Goal: Contribute content: Contribute content

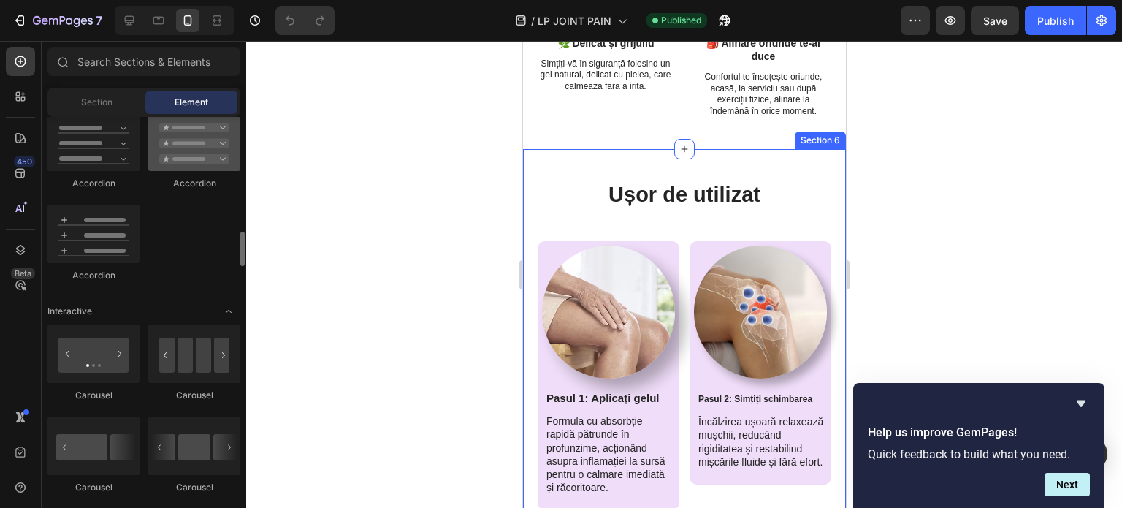
scroll to position [1295, 0]
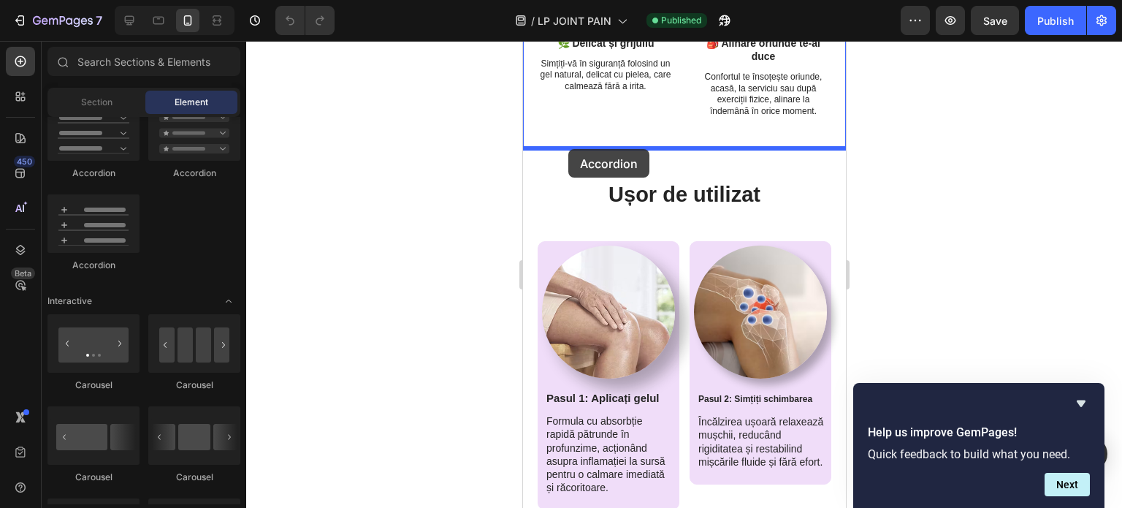
drag, startPoint x: 602, startPoint y: 266, endPoint x: 568, endPoint y: 149, distance: 121.8
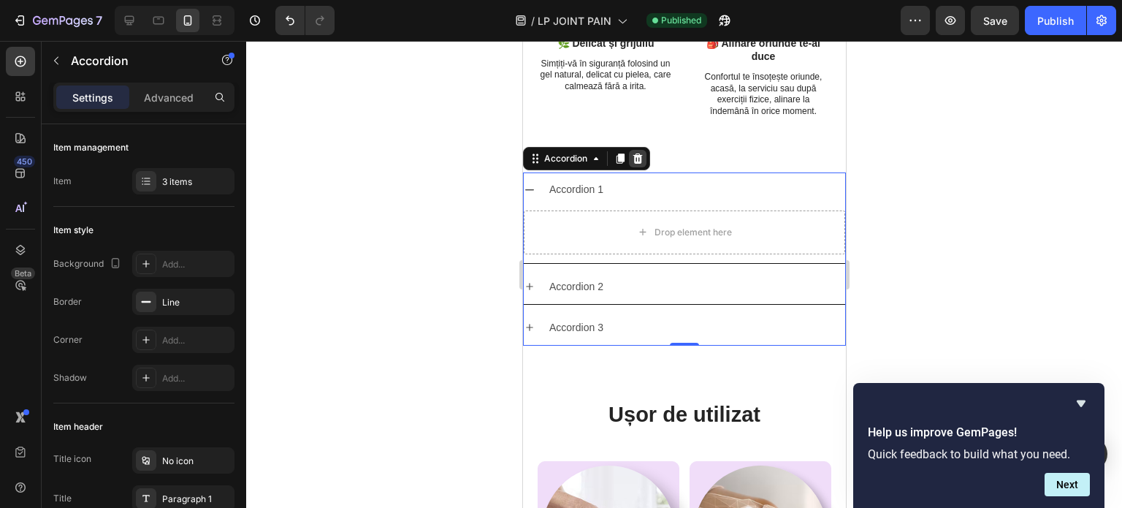
click at [641, 150] on div at bounding box center [637, 159] width 18 height 18
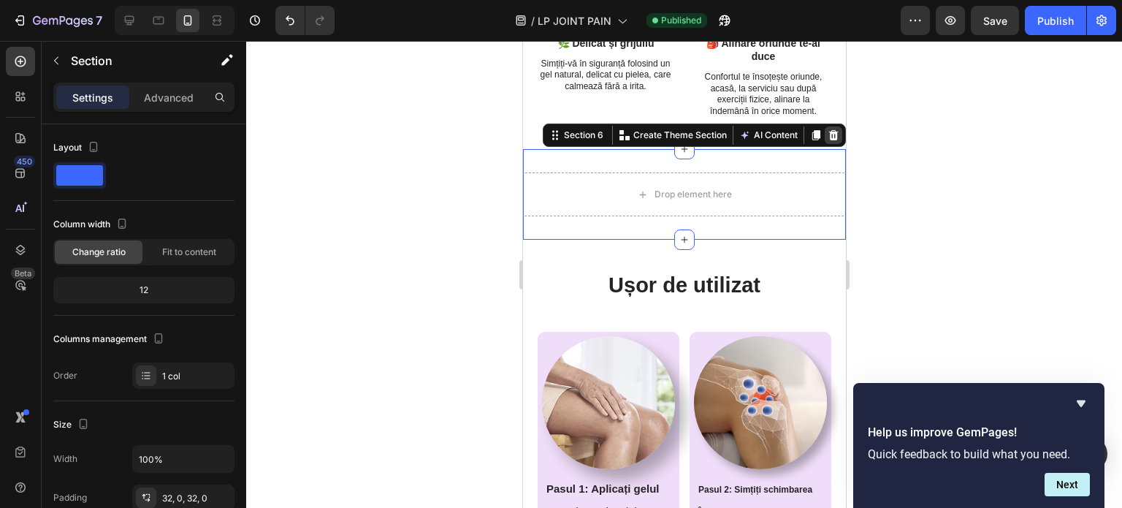
click at [827, 134] on icon at bounding box center [833, 135] width 12 height 12
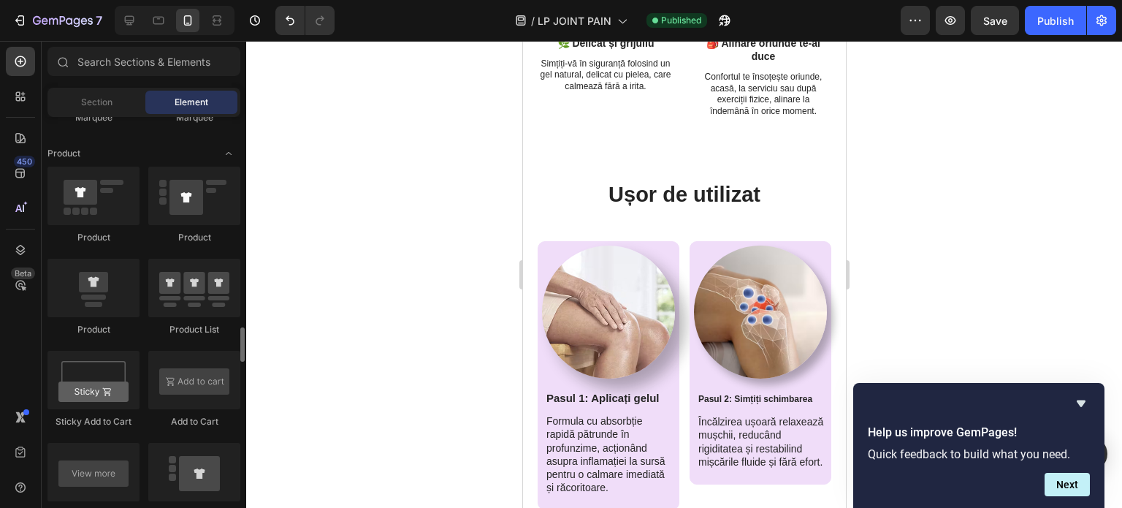
scroll to position [1891, 0]
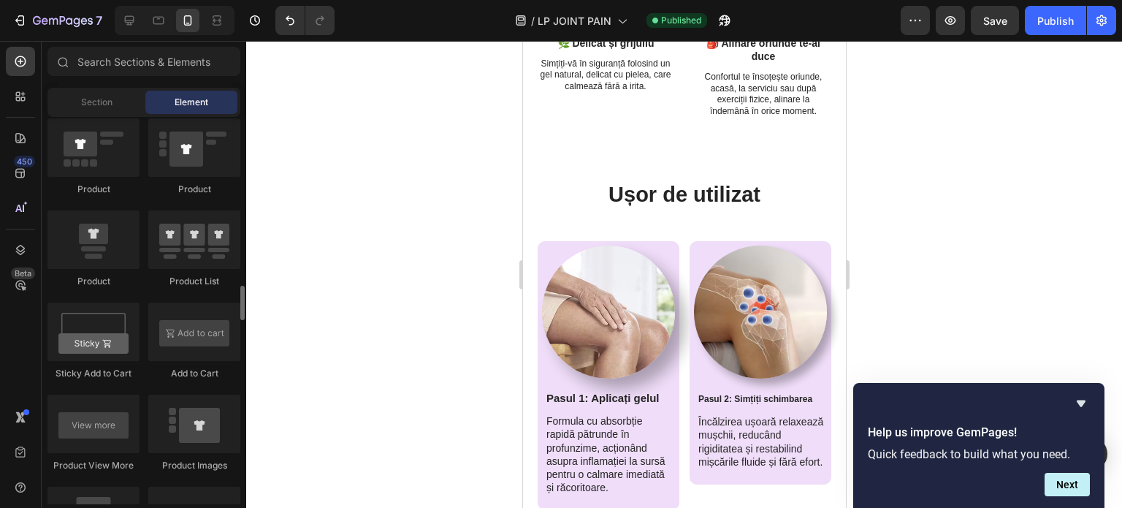
click at [108, 116] on div "Section Element" at bounding box center [143, 102] width 193 height 29
click at [114, 104] on div "Section" at bounding box center [96, 102] width 92 height 23
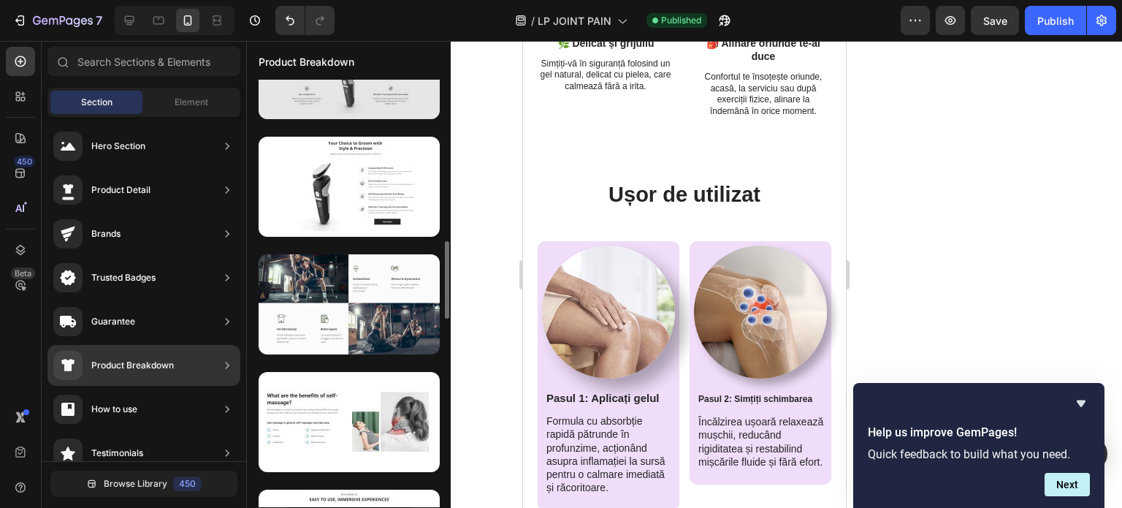
scroll to position [950, 0]
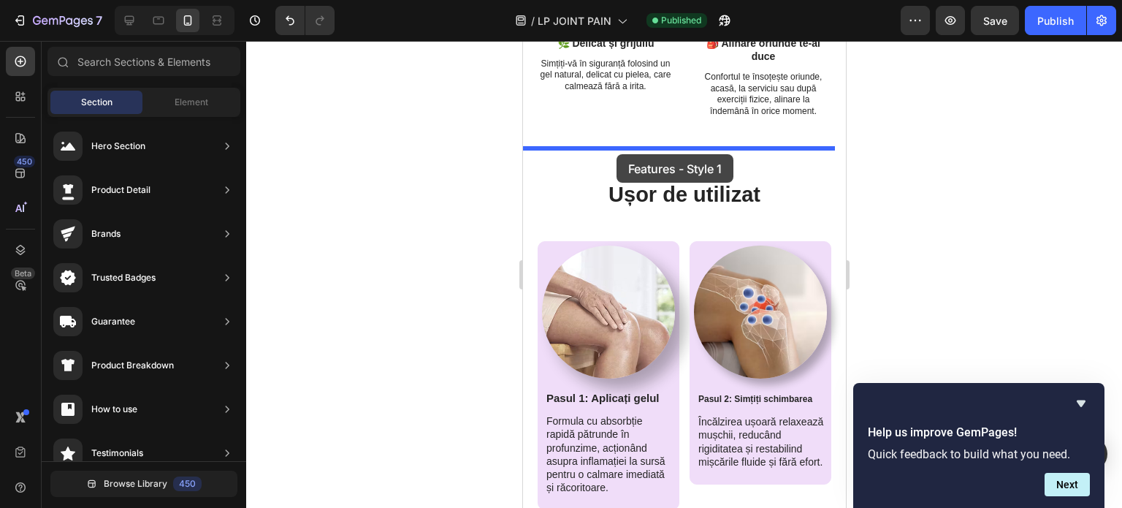
drag, startPoint x: 872, startPoint y: 202, endPoint x: 616, endPoint y: 154, distance: 260.8
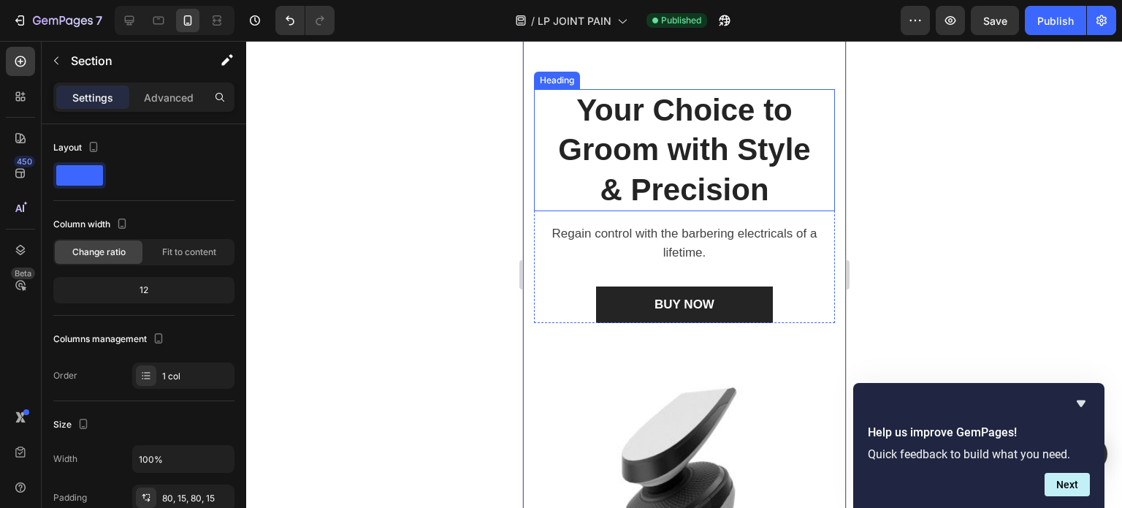
scroll to position [2994, 0]
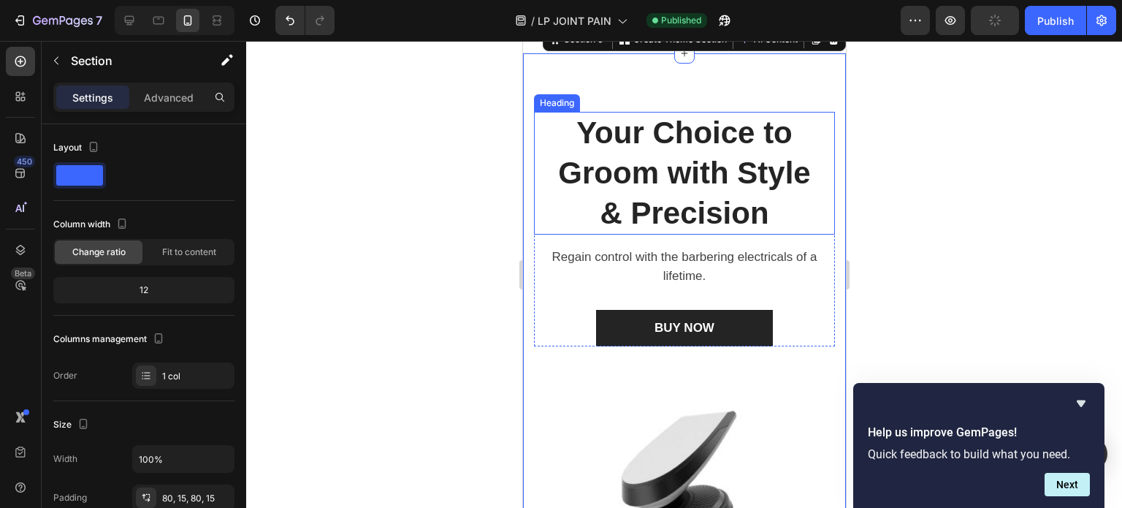
click at [694, 210] on p "Your Choice to Groom with Style & Precision" at bounding box center [683, 173] width 275 height 120
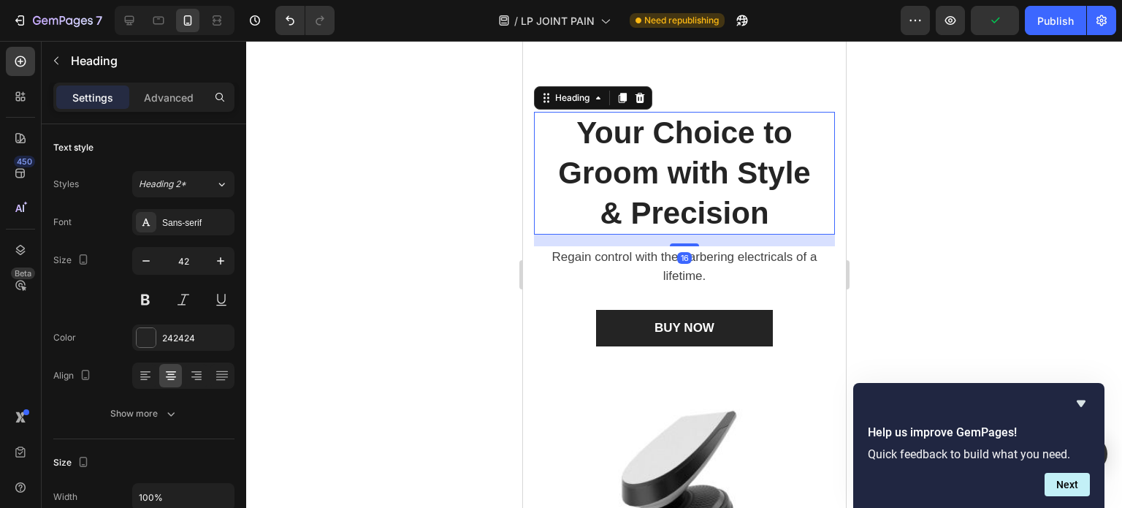
click at [720, 200] on p "Your Choice to Groom with Style & Precision" at bounding box center [683, 173] width 275 height 120
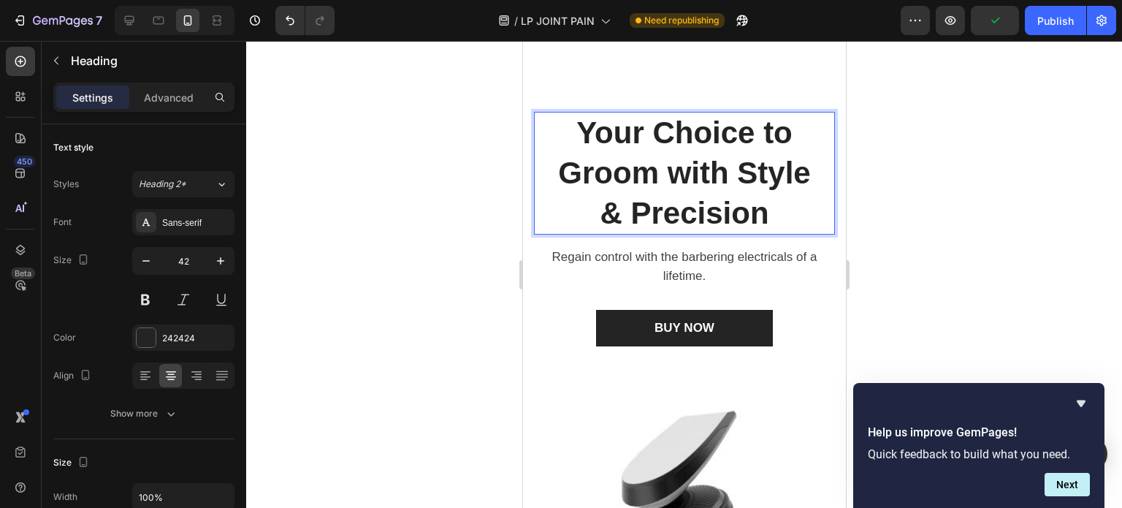
click at [720, 200] on p "Your Choice to Groom with Style & Precision" at bounding box center [683, 173] width 275 height 120
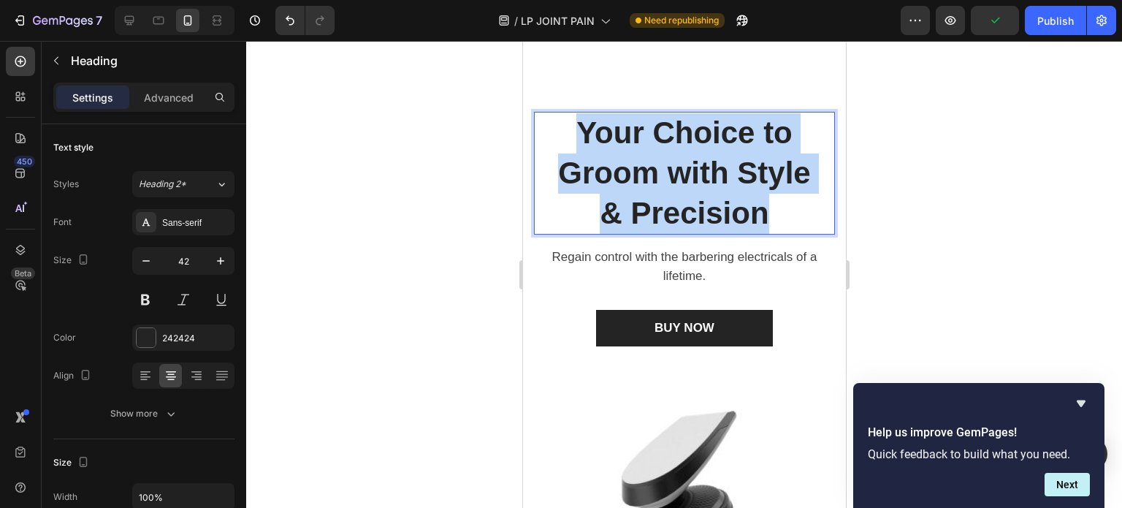
click at [720, 200] on p "Your Choice to Groom with Style & Precision" at bounding box center [683, 173] width 275 height 120
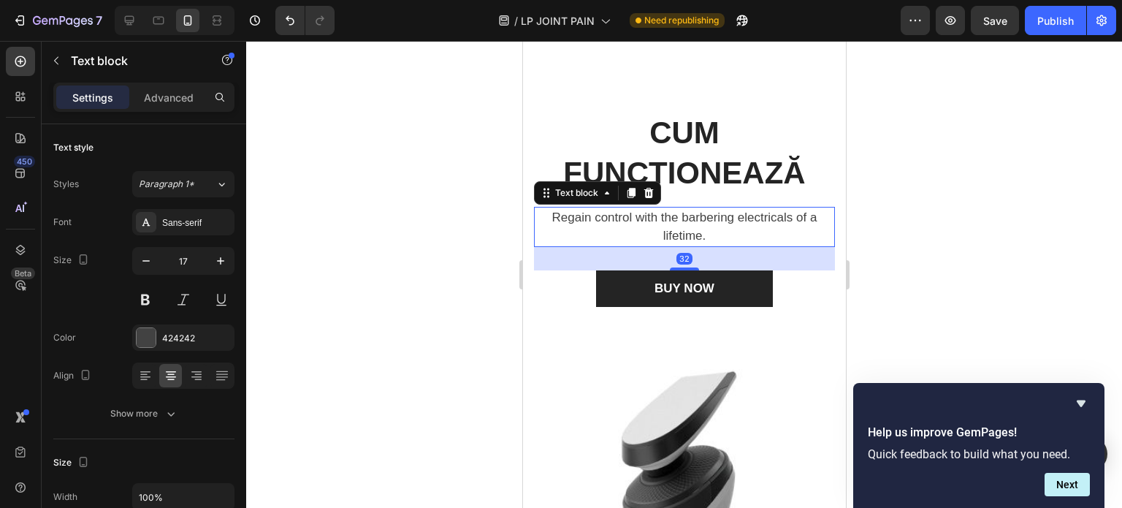
click at [716, 221] on p "Regain control with the barbering electricals of a lifetime." at bounding box center [683, 226] width 275 height 37
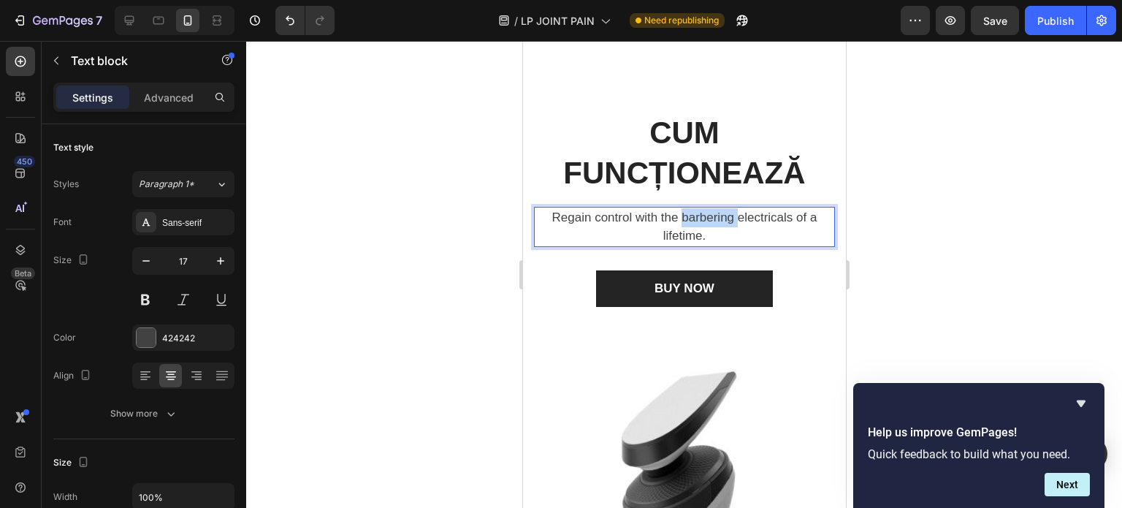
click at [716, 221] on p "Regain control with the barbering electricals of a lifetime." at bounding box center [683, 226] width 275 height 37
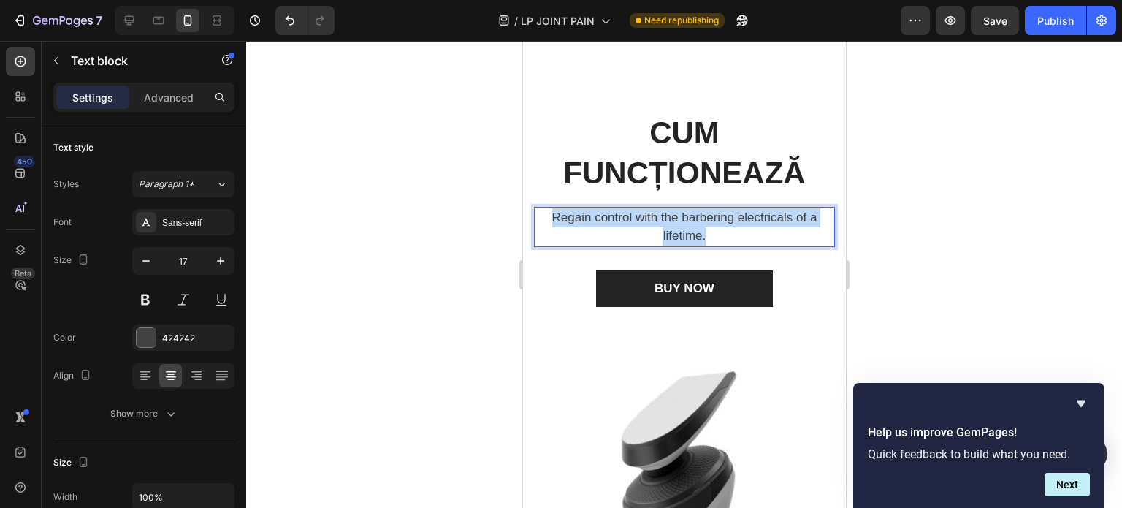
click at [716, 221] on p "Regain control with the barbering electricals of a lifetime." at bounding box center [683, 226] width 275 height 37
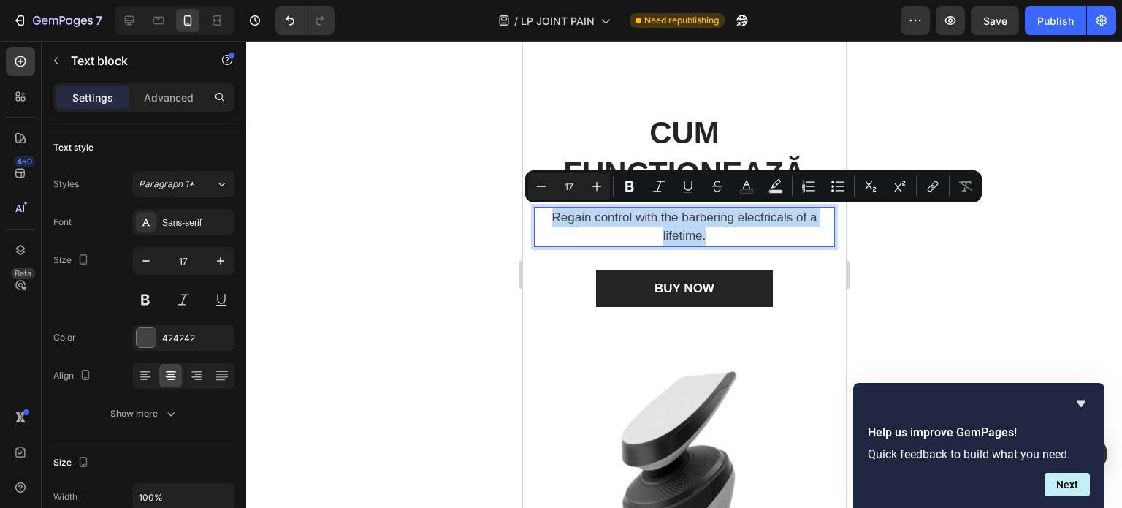
copy p "Regain control with the barbering electricals of a lifetime."
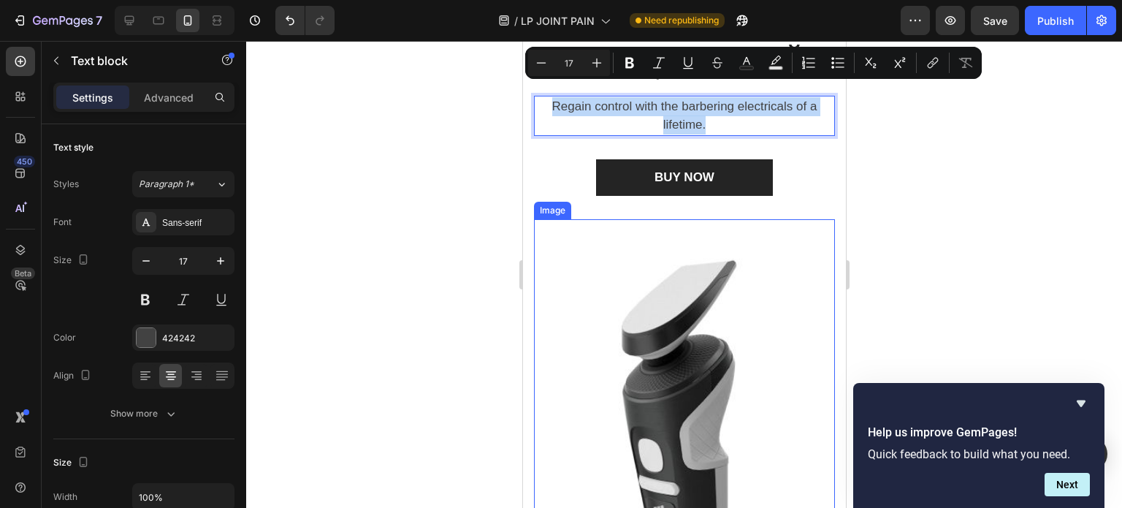
scroll to position [3156, 0]
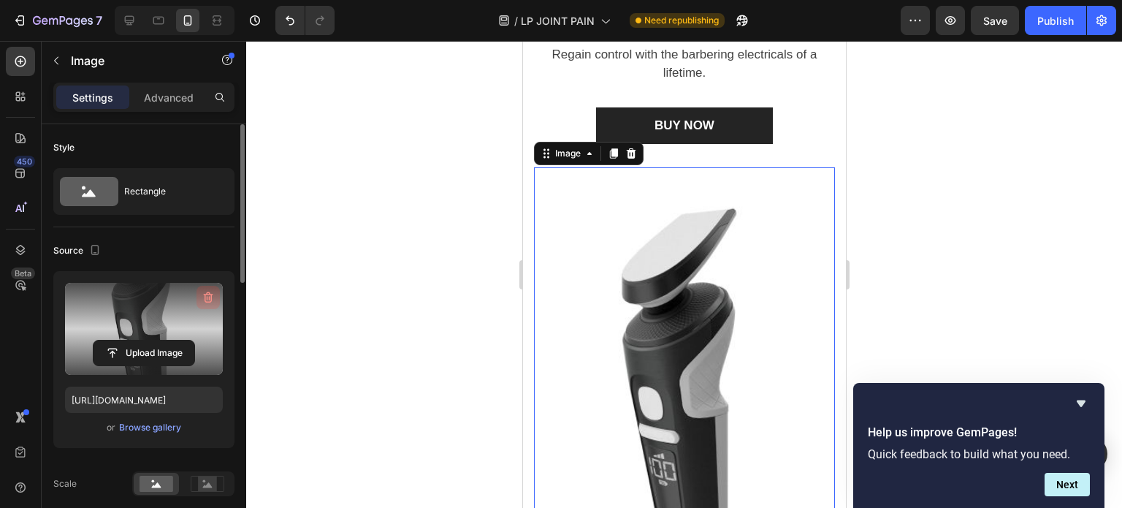
click at [210, 300] on icon "button" at bounding box center [208, 297] width 15 height 15
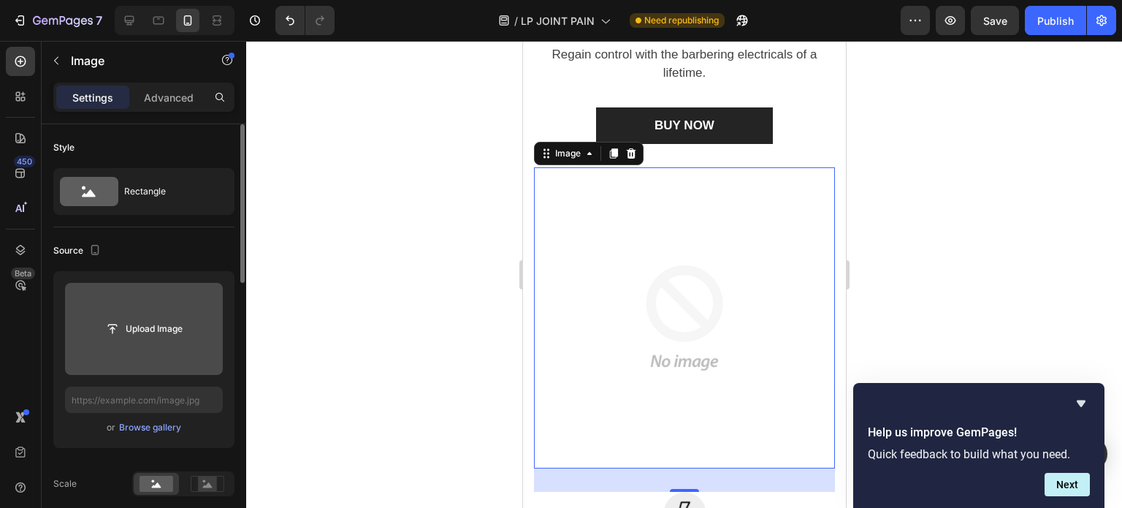
click at [156, 322] on input "file" at bounding box center [144, 328] width 101 height 25
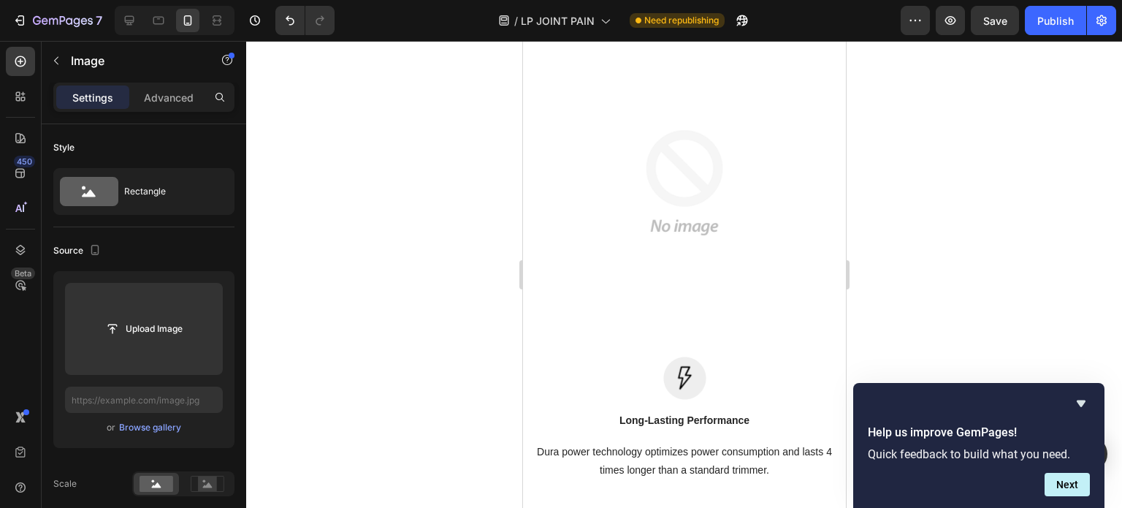
scroll to position [3150, 0]
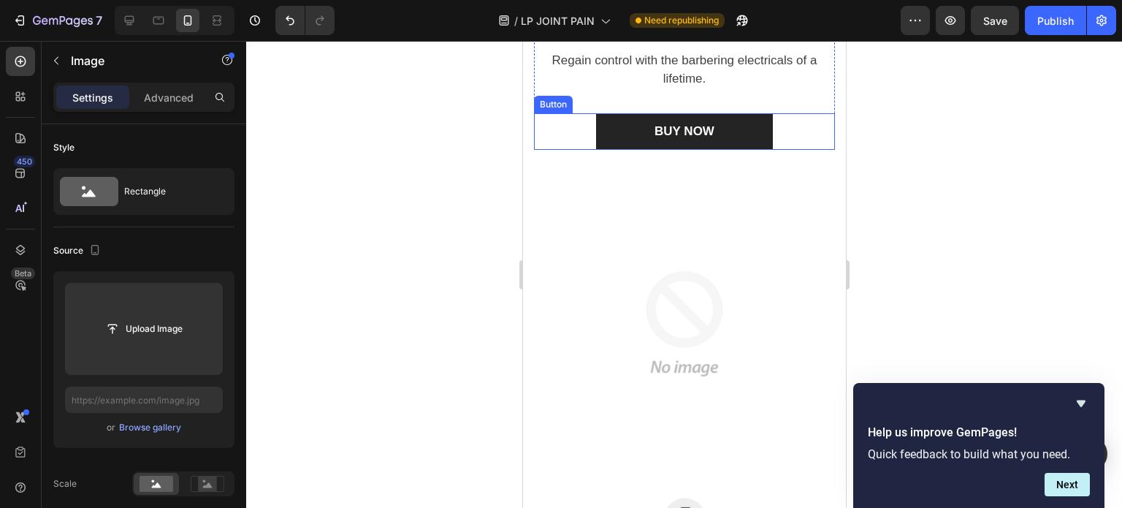
click at [781, 132] on div "BUY NOW Button" at bounding box center [683, 131] width 301 height 37
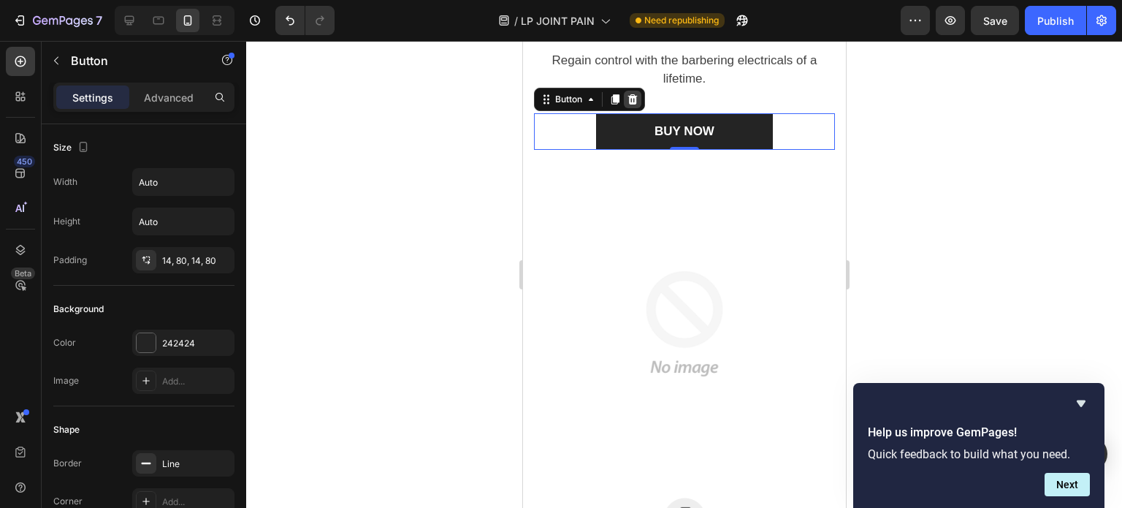
click at [633, 98] on icon at bounding box center [632, 100] width 12 height 12
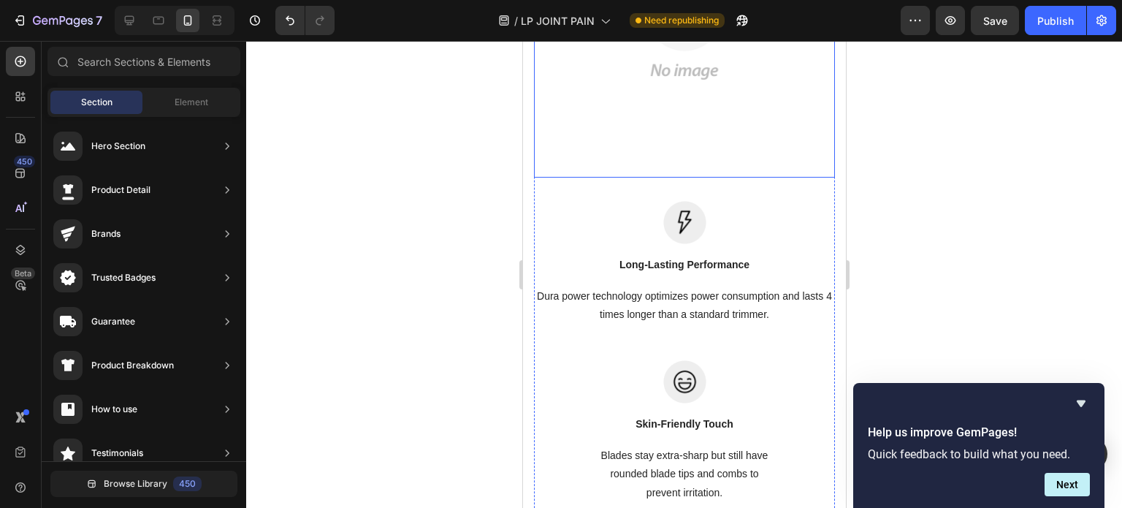
scroll to position [3412, 0]
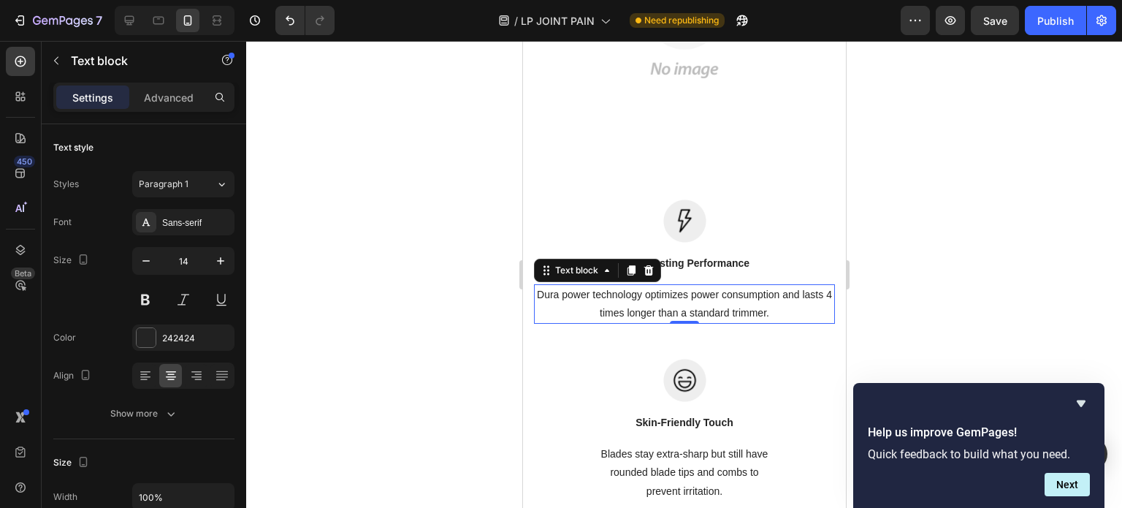
click at [667, 297] on p "Dura power technology optimizes power consumption and lasts 4 times longer than…" at bounding box center [684, 304] width 298 height 37
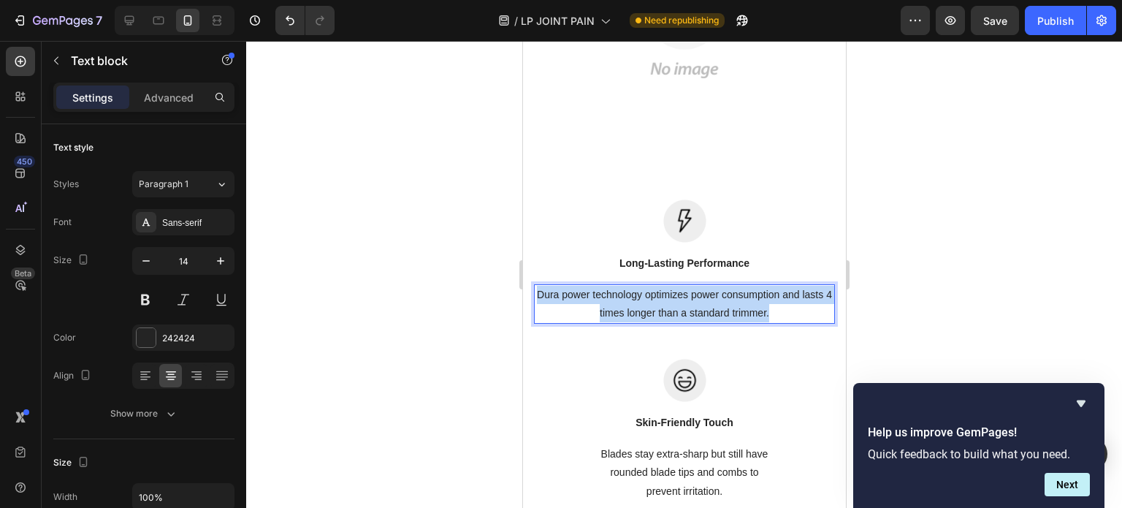
click at [667, 297] on p "Dura power technology optimizes power consumption and lasts 4 times longer than…" at bounding box center [684, 304] width 298 height 37
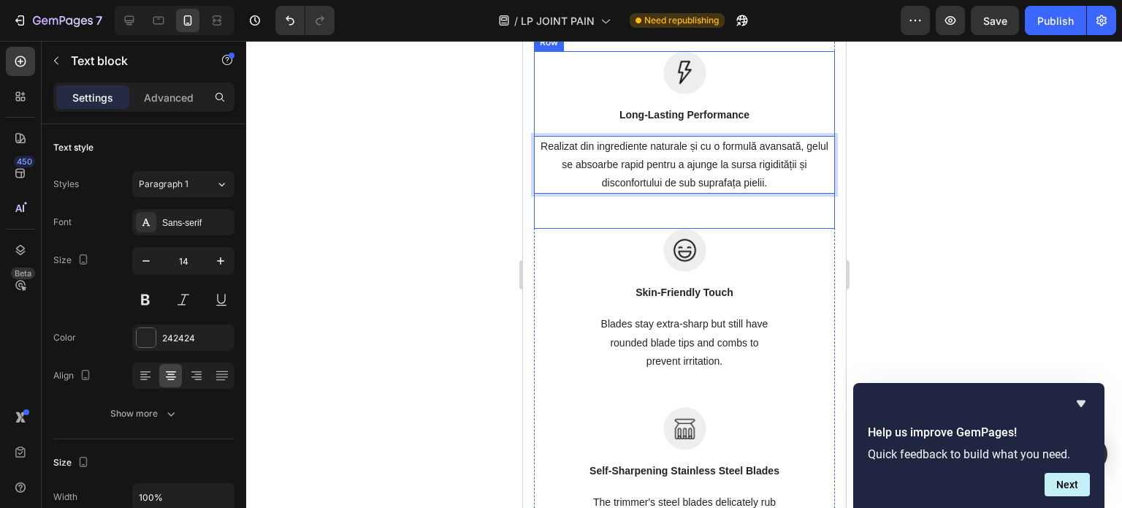
scroll to position [3561, 0]
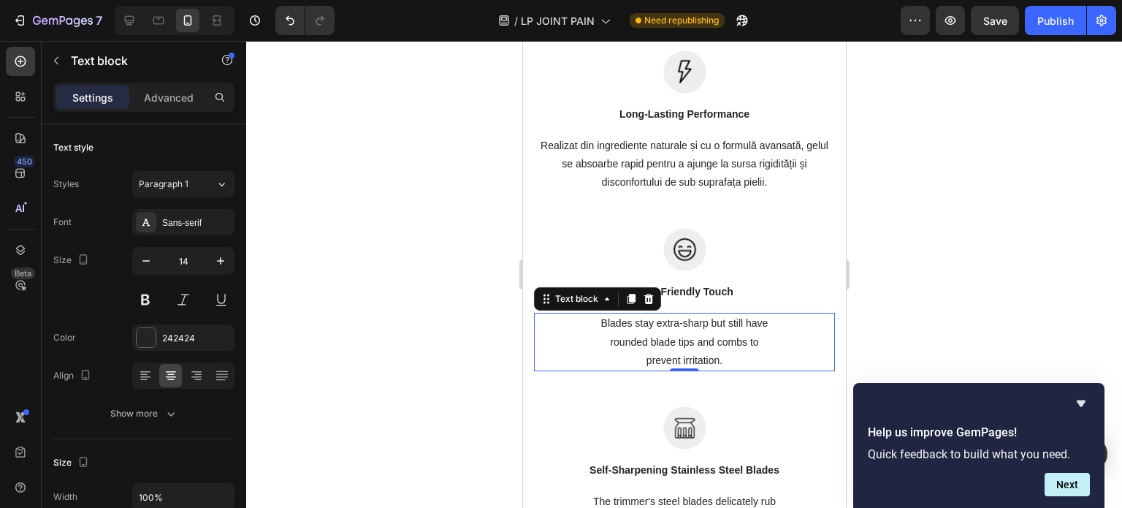
click at [669, 324] on p "Blades stay extra-sharp but still have rounded blade tips and combs to prevent …" at bounding box center [684, 342] width 298 height 56
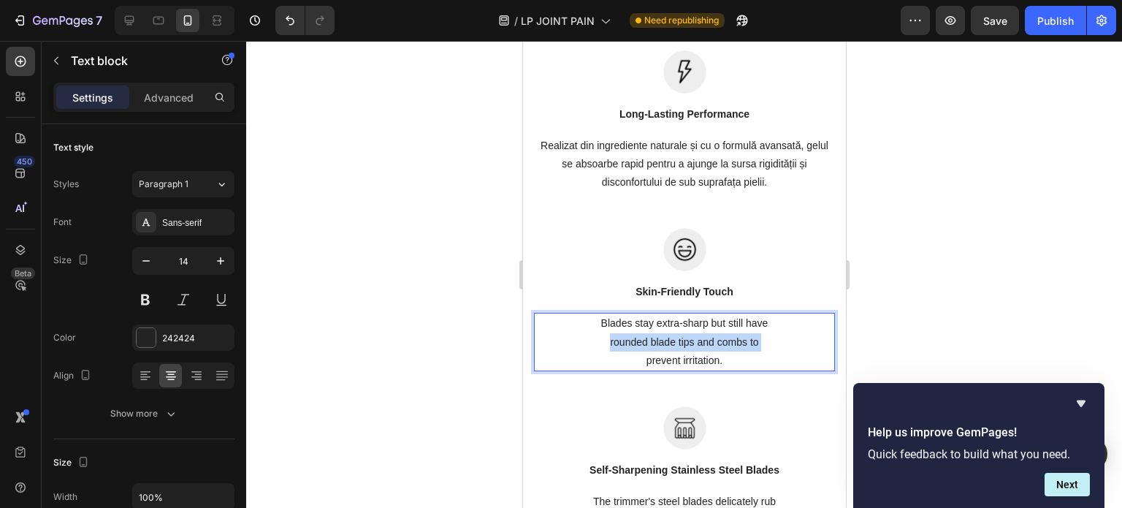
click at [669, 324] on p "Blades stay extra-sharp but still have rounded blade tips and combs to prevent …" at bounding box center [684, 342] width 298 height 56
click at [748, 346] on p "Blades stay extra-sharp but still have rounded blade tips and combs to prevent …" at bounding box center [684, 342] width 298 height 56
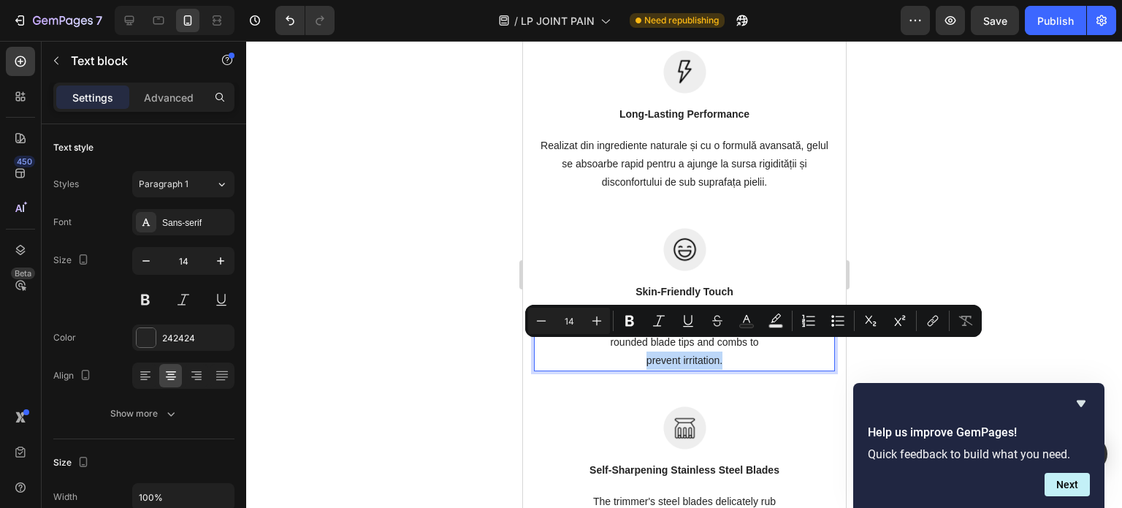
click at [748, 346] on p "Blades stay extra-sharp but still have rounded blade tips and combs to prevent …" at bounding box center [684, 342] width 298 height 56
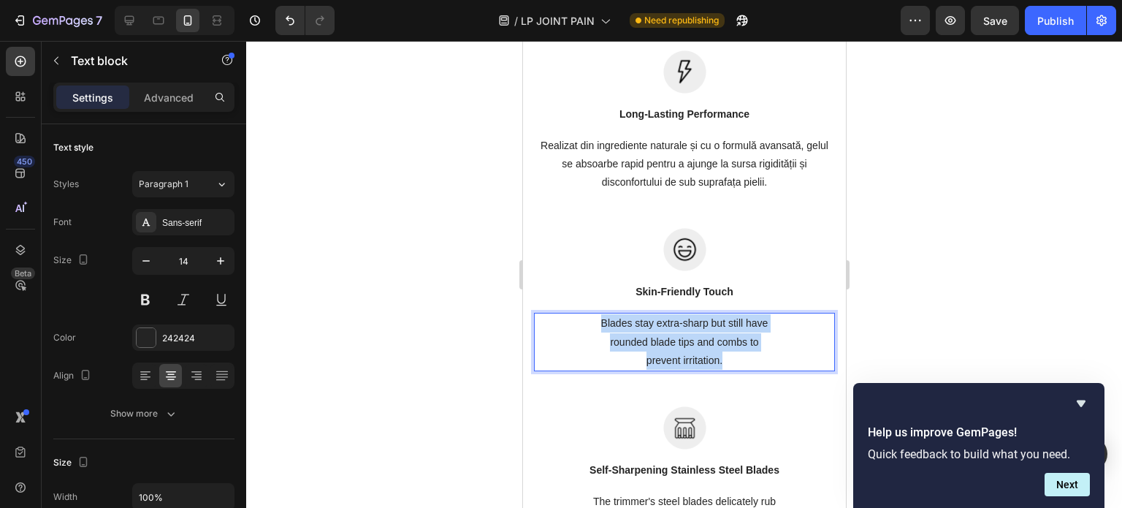
drag, startPoint x: 729, startPoint y: 346, endPoint x: 593, endPoint y: 312, distance: 140.9
click at [593, 314] on p "Blades stay extra-sharp but still have rounded blade tips and combs to prevent …" at bounding box center [684, 342] width 298 height 56
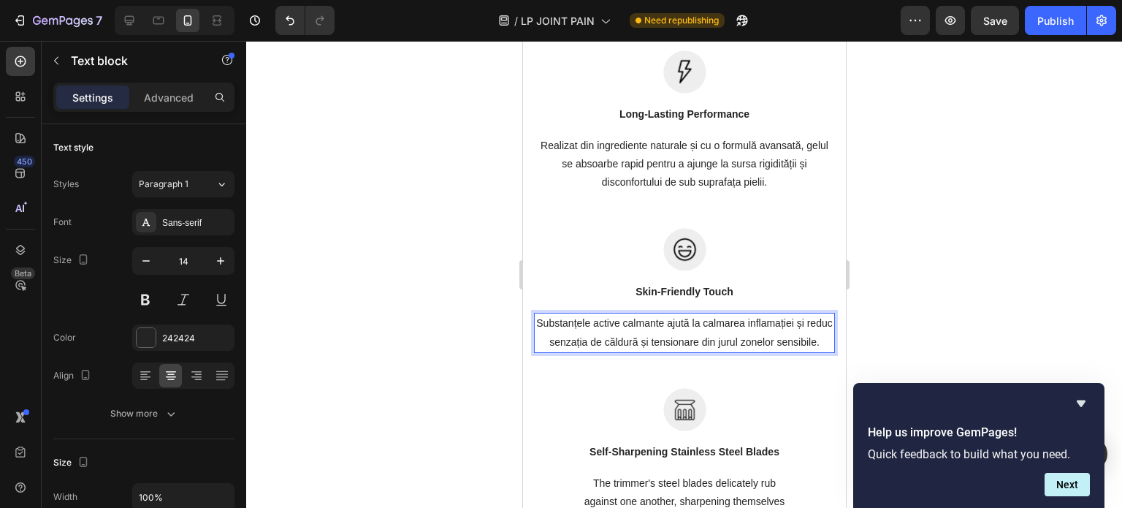
scroll to position [3676, 0]
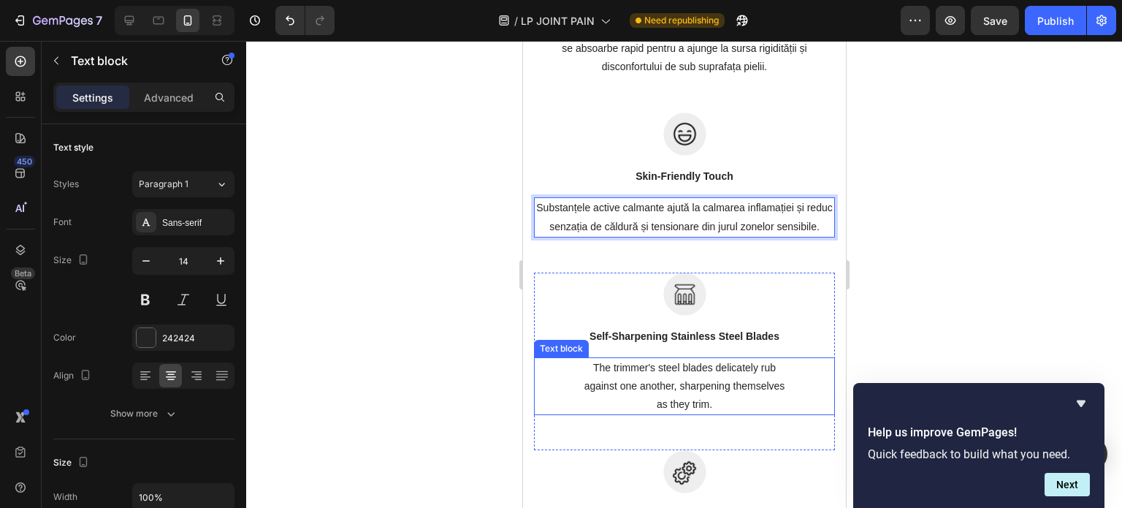
click at [715, 394] on p "The trimmer's steel blades delicately rub against one another, sharpening thems…" at bounding box center [684, 387] width 298 height 56
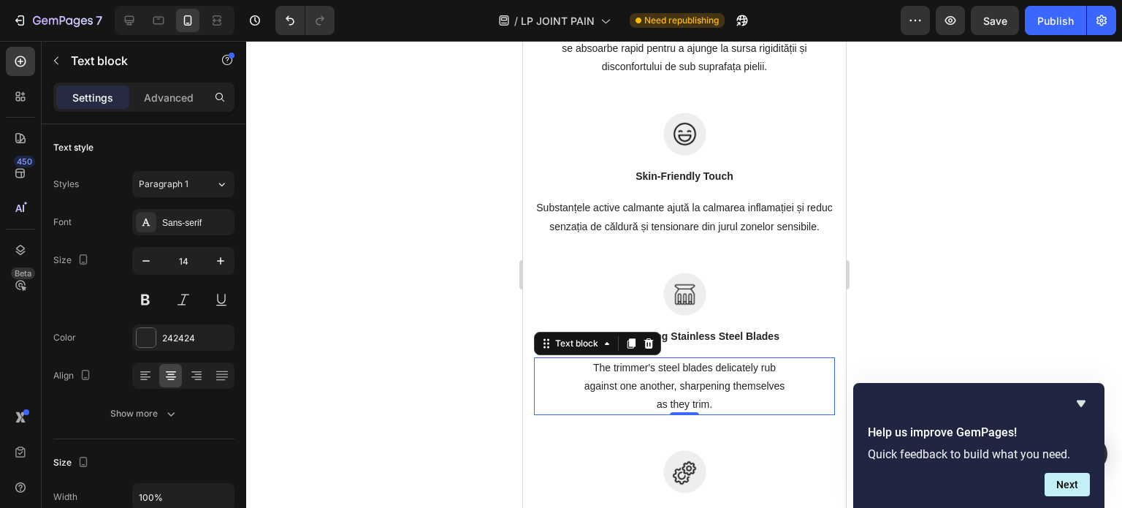
click at [715, 394] on p "The trimmer's steel blades delicately rub against one another, sharpening thems…" at bounding box center [684, 387] width 298 height 56
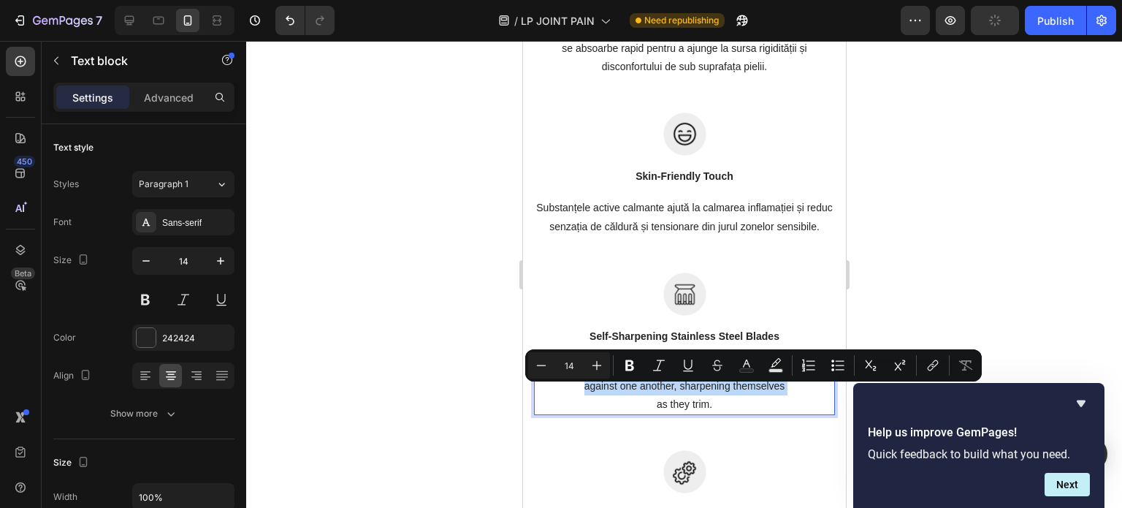
click at [715, 394] on p "The trimmer's steel blades delicately rub against one another, sharpening thems…" at bounding box center [684, 387] width 298 height 56
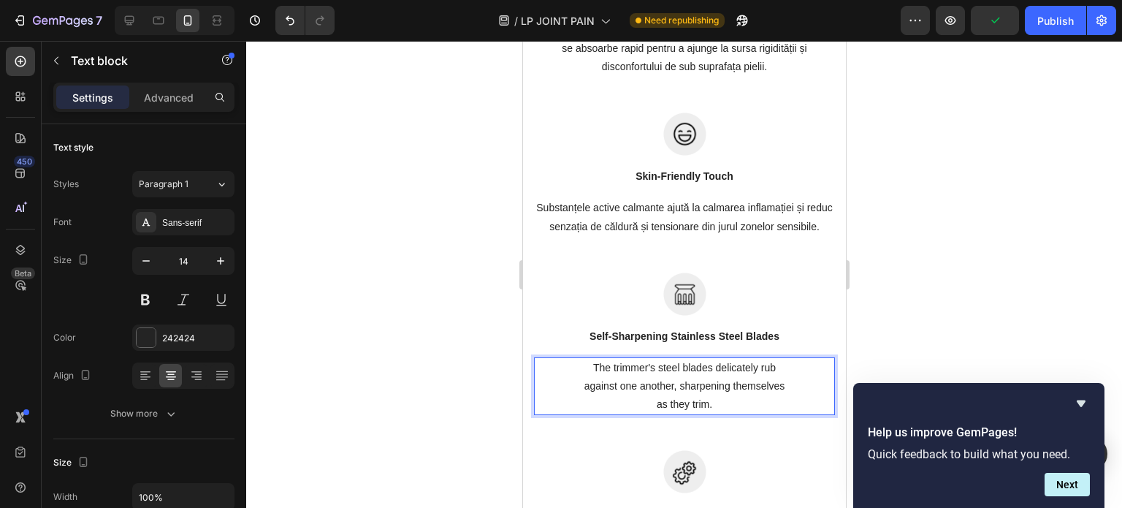
click at [715, 404] on p "The trimmer's steel blades delicately rub against one another, sharpening thems…" at bounding box center [684, 387] width 298 height 56
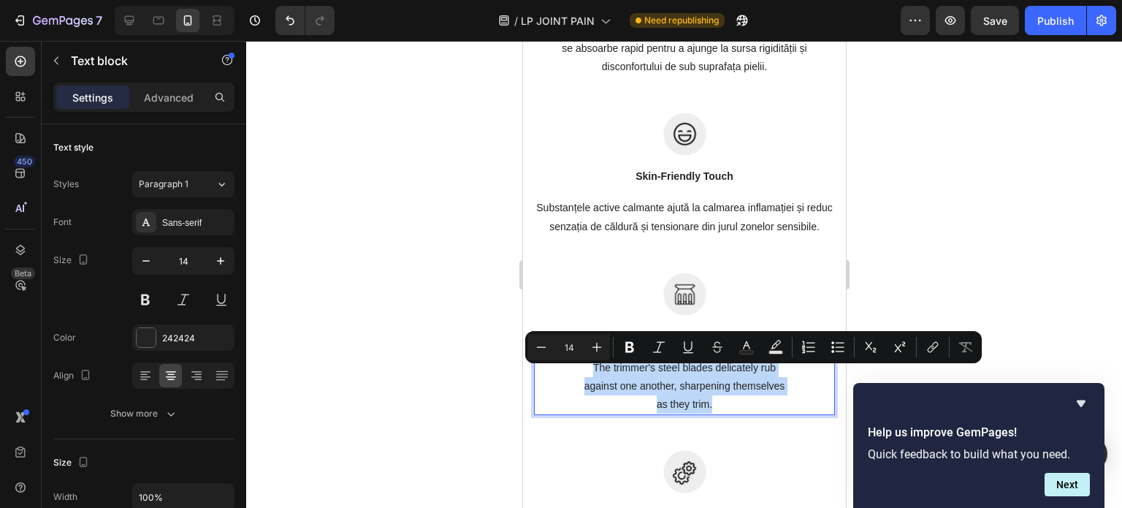
drag, startPoint x: 712, startPoint y: 409, endPoint x: 583, endPoint y: 370, distance: 134.3
click at [583, 370] on p "The trimmer's steel blades delicately rub against one another, sharpening thems…" at bounding box center [684, 387] width 298 height 56
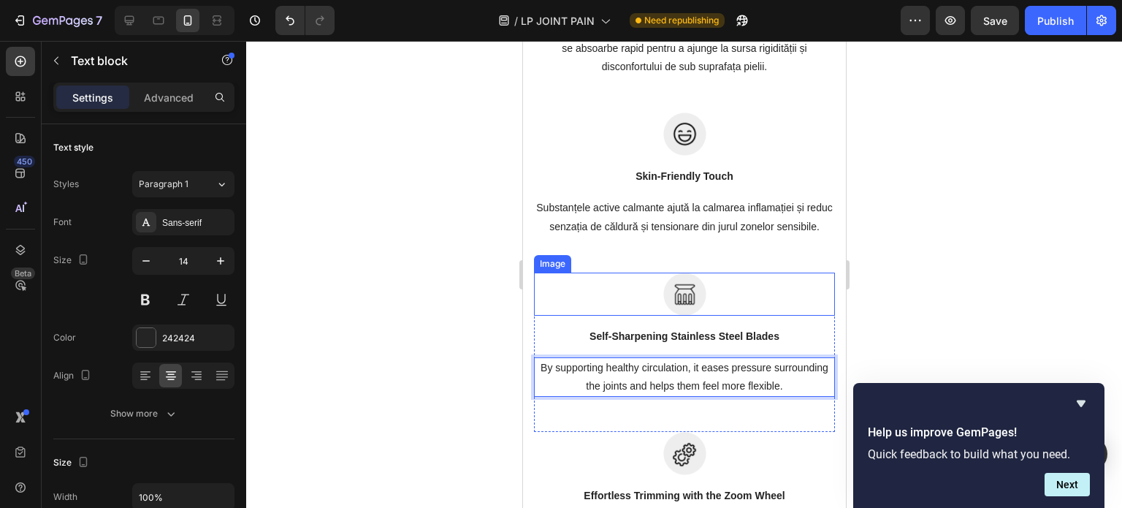
scroll to position [3792, 0]
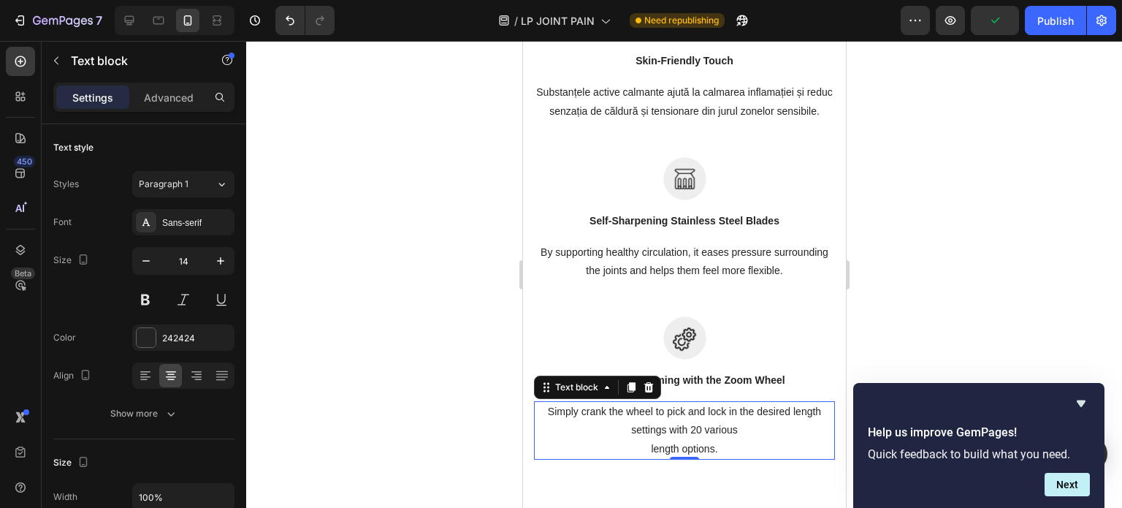
click at [693, 452] on p "Simply crank the wheel to pick and lock in the desired length settings with 20 …" at bounding box center [684, 431] width 298 height 56
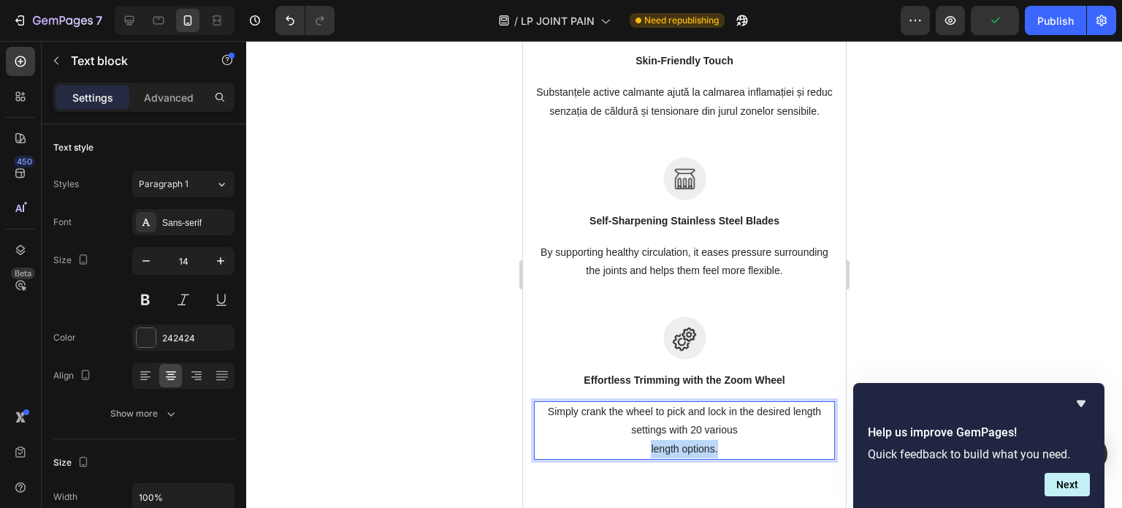
click at [693, 452] on p "Simply crank the wheel to pick and lock in the desired length settings with 20 …" at bounding box center [684, 431] width 298 height 56
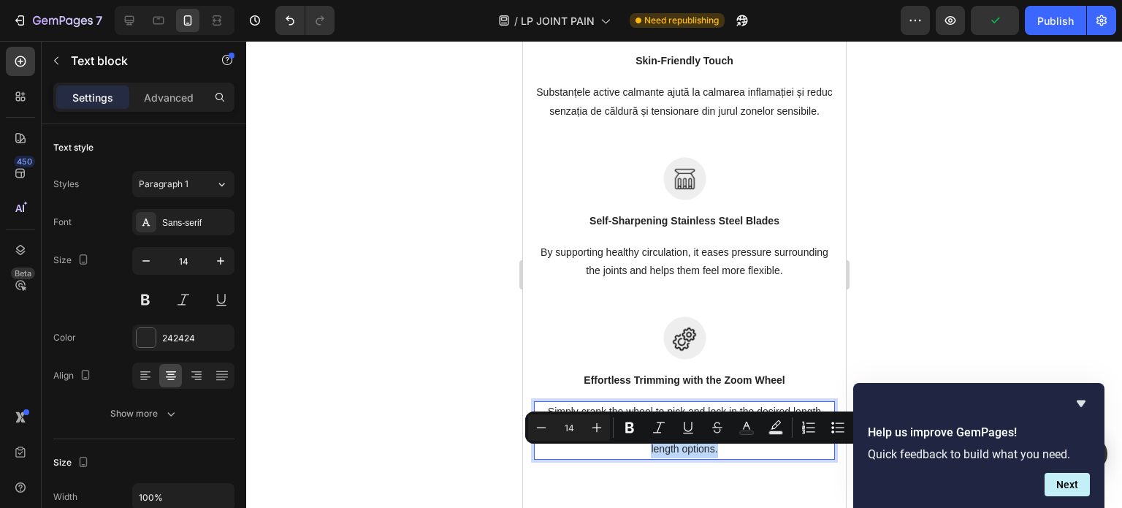
click at [736, 452] on p "Simply crank the wheel to pick and lock in the desired length settings with 20 …" at bounding box center [684, 431] width 298 height 56
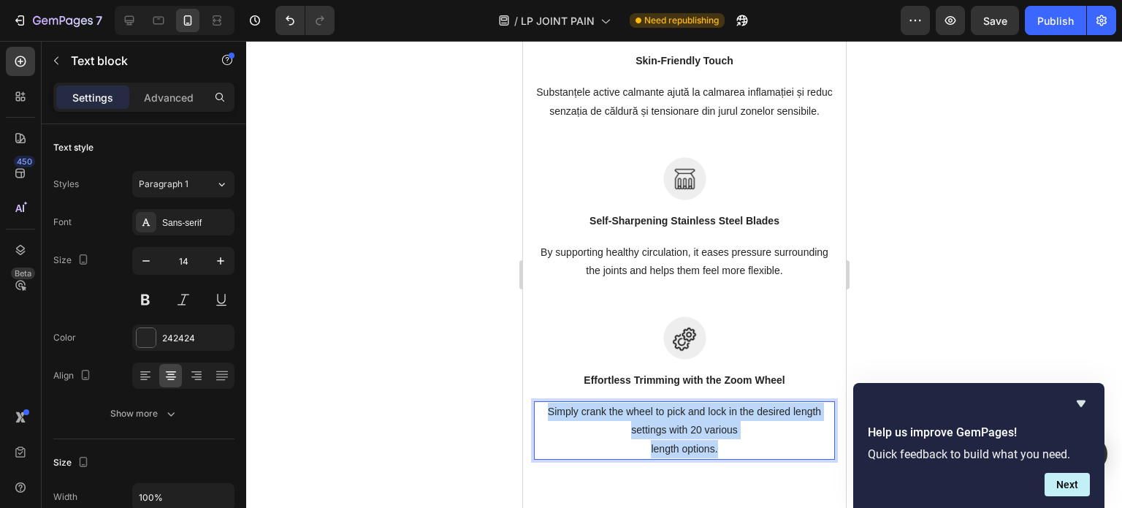
drag, startPoint x: 736, startPoint y: 452, endPoint x: 538, endPoint y: 416, distance: 200.4
click at [538, 416] on p "Simply crank the wheel to pick and lock in the desired length settings with 20 …" at bounding box center [684, 431] width 298 height 56
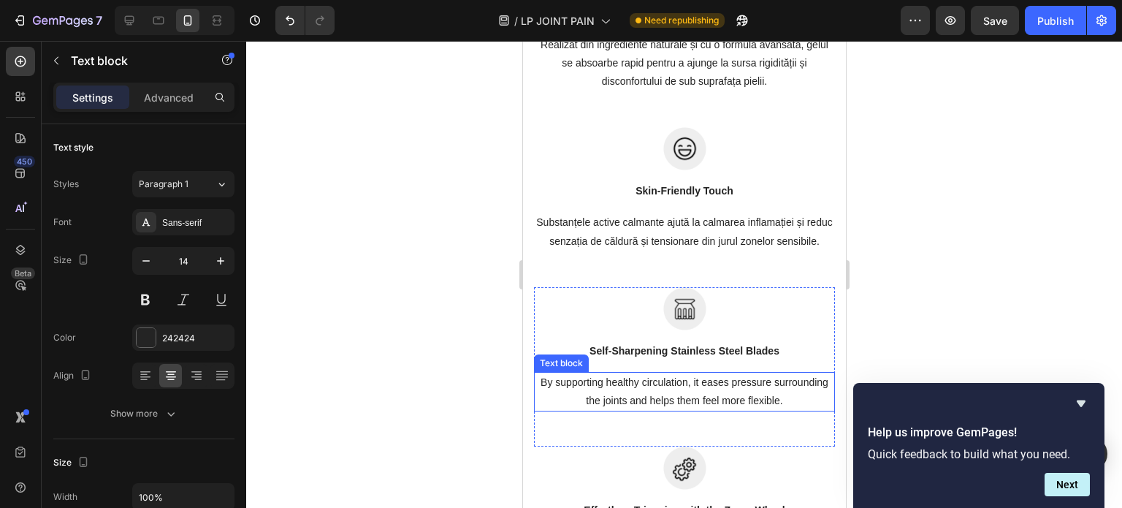
scroll to position [3671, 0]
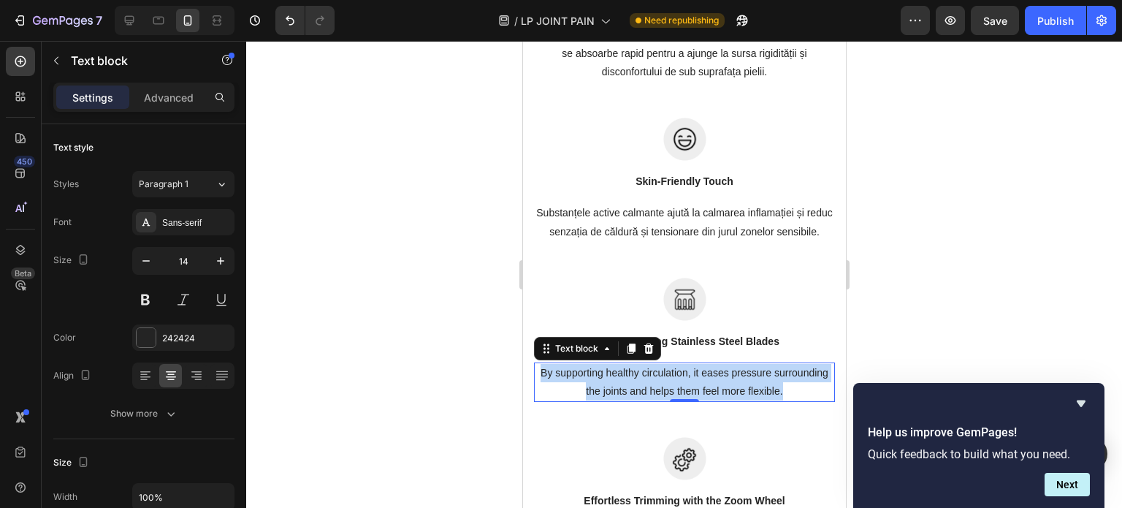
click at [728, 382] on p "By supporting healthy circulation, it eases pressure surrounding the joints and…" at bounding box center [684, 382] width 298 height 37
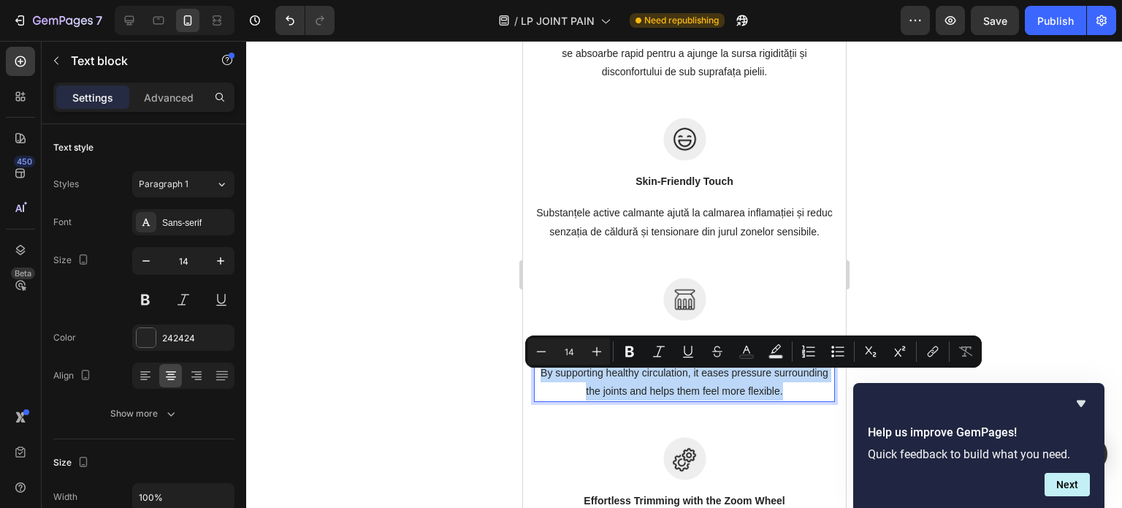
copy p "By supporting healthy circulation, it eases pressure surrounding the joints and…"
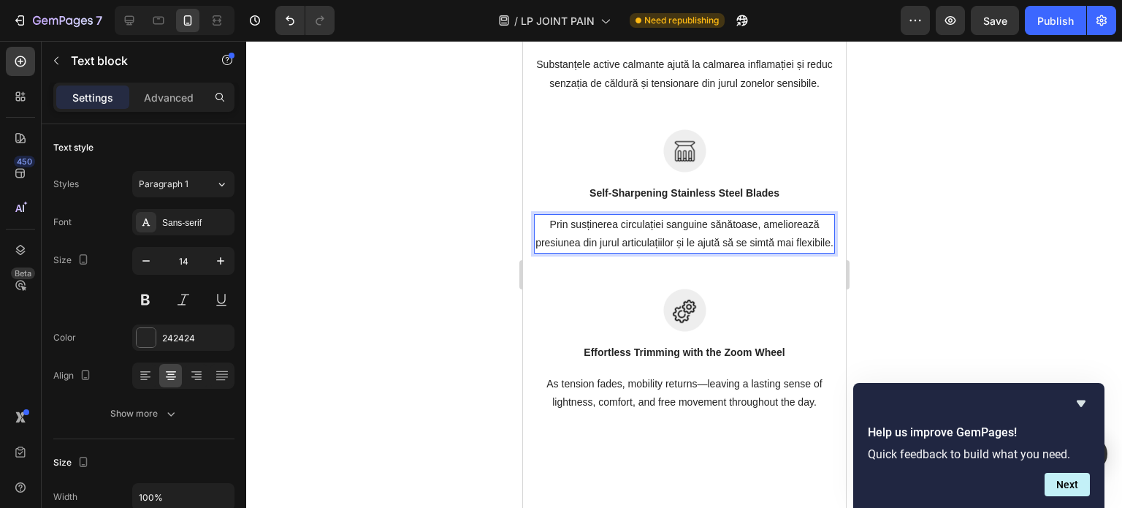
scroll to position [3821, 0]
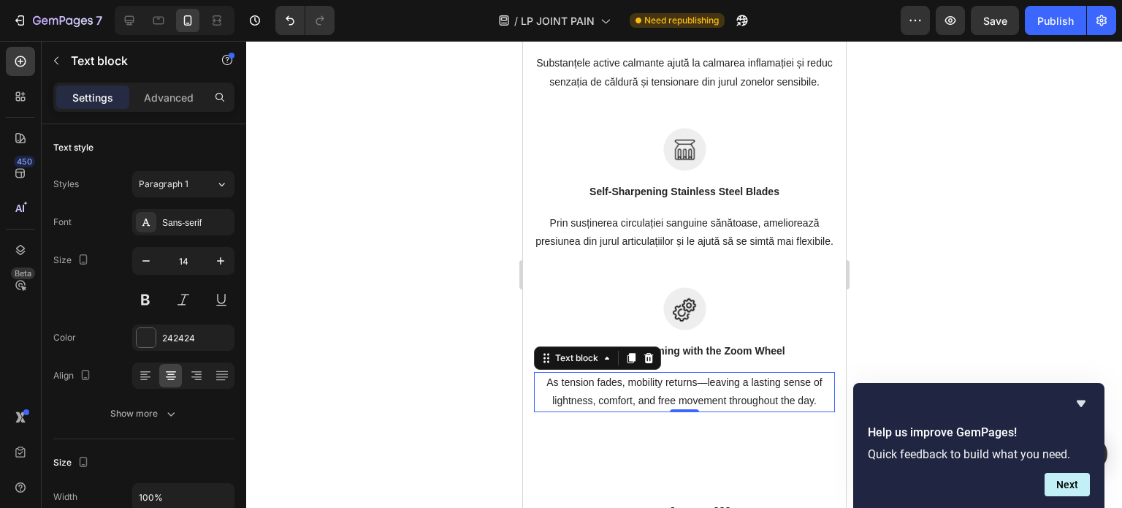
click at [715, 410] on p "As tension fades, mobility returns—leaving a lasting sense of lightness, comfor…" at bounding box center [684, 391] width 298 height 37
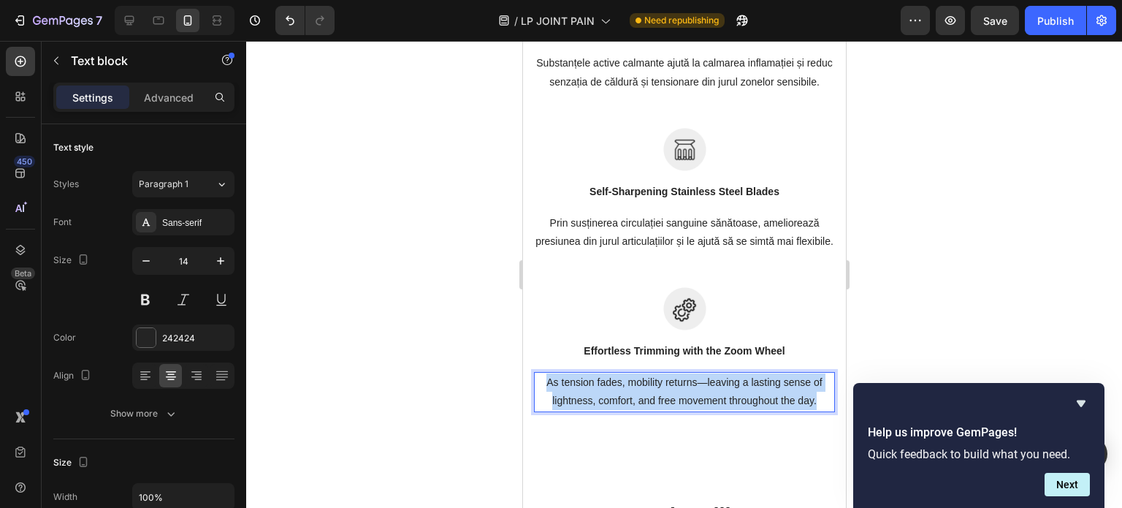
click at [715, 410] on p "As tension fades, mobility returns—leaving a lasting sense of lightness, comfor…" at bounding box center [684, 391] width 298 height 37
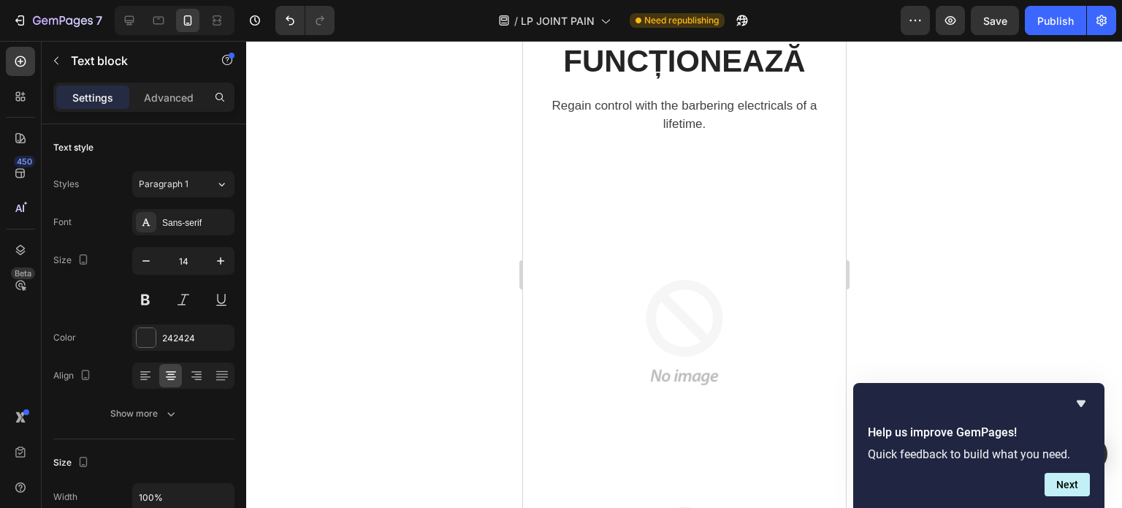
scroll to position [3109, 0]
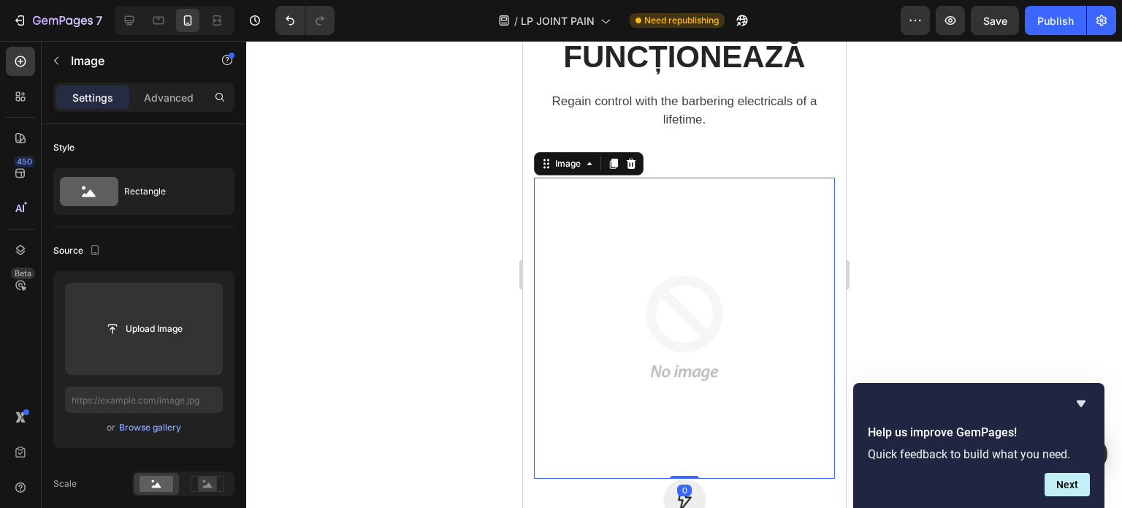
drag, startPoint x: 690, startPoint y: 490, endPoint x: 700, endPoint y: 462, distance: 28.9
click at [700, 462] on div "Image 0" at bounding box center [683, 328] width 301 height 301
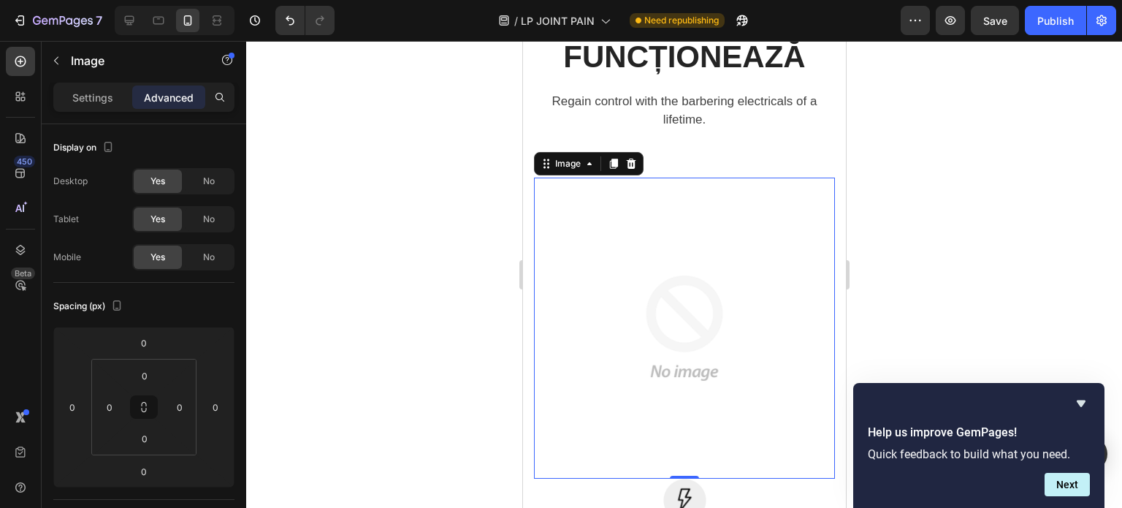
click at [628, 266] on img at bounding box center [683, 328] width 301 height 301
click at [107, 110] on div "Settings Advanced" at bounding box center [143, 97] width 181 height 29
click at [111, 101] on p "Settings" at bounding box center [92, 97] width 41 height 15
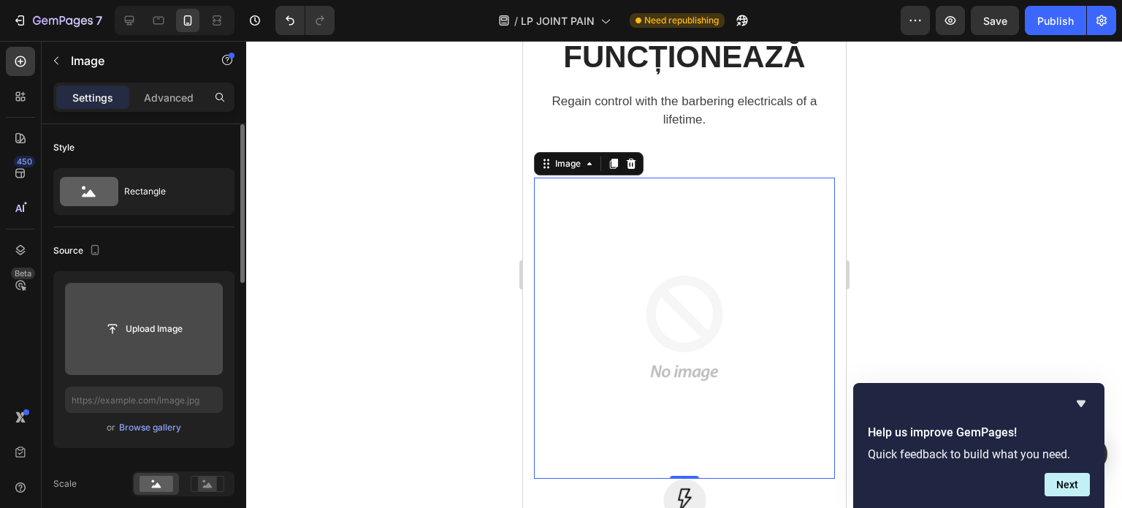
click at [169, 335] on input "file" at bounding box center [144, 328] width 101 height 25
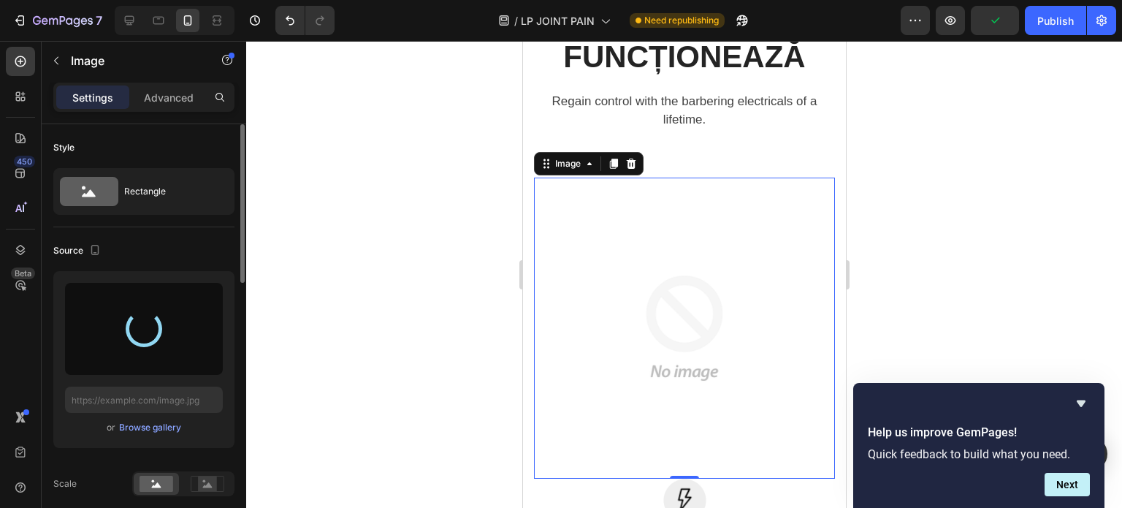
type input "[URL][DOMAIN_NAME]"
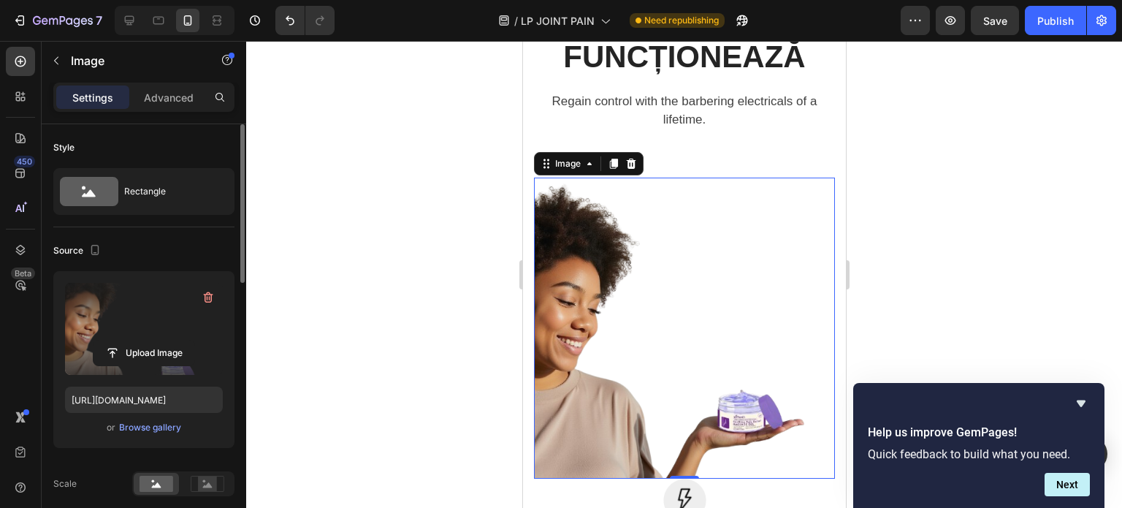
click at [488, 363] on div at bounding box center [684, 274] width 876 height 467
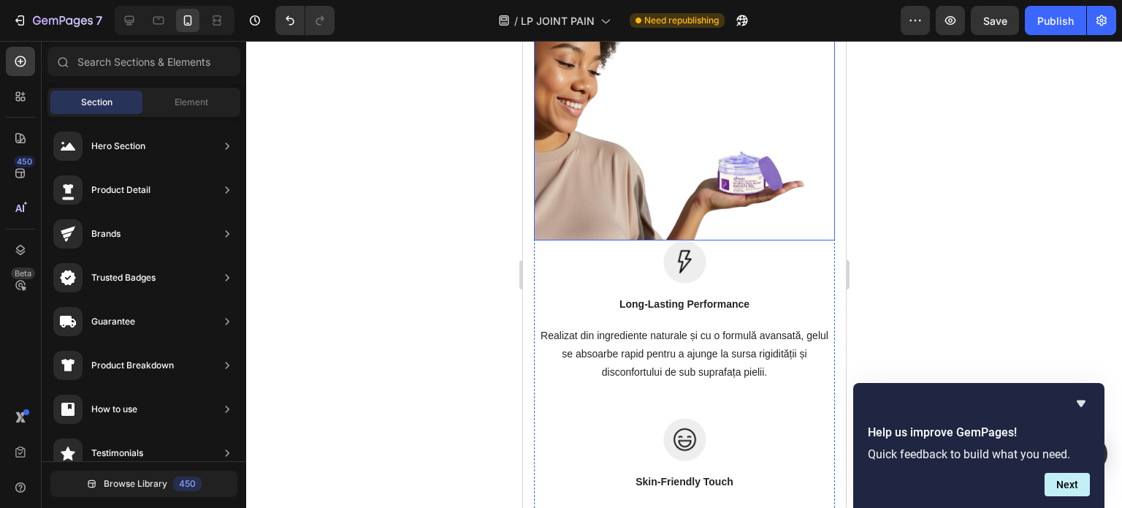
scroll to position [3349, 0]
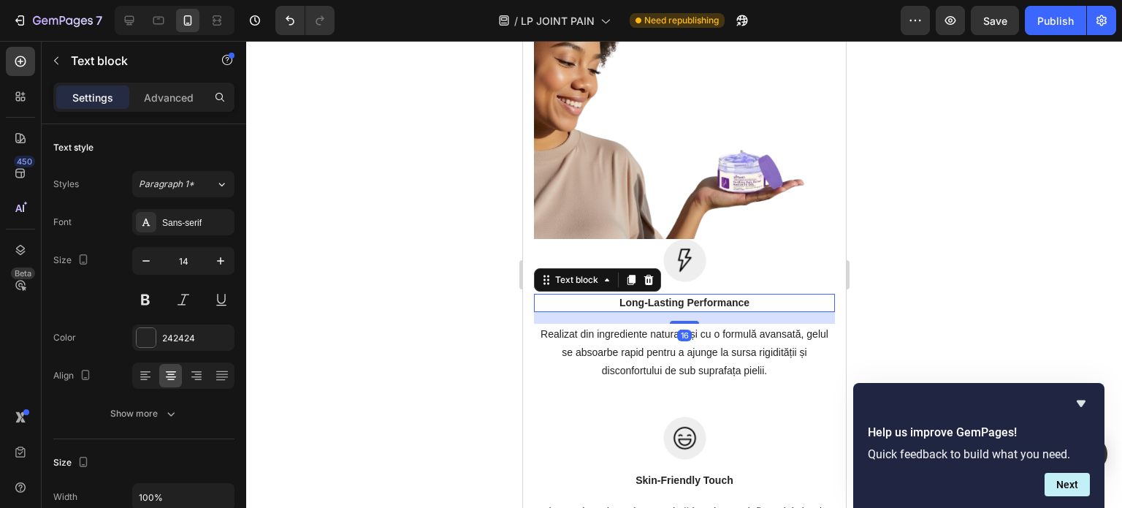
click at [695, 295] on p "Long-Lasting Performance" at bounding box center [684, 302] width 298 height 15
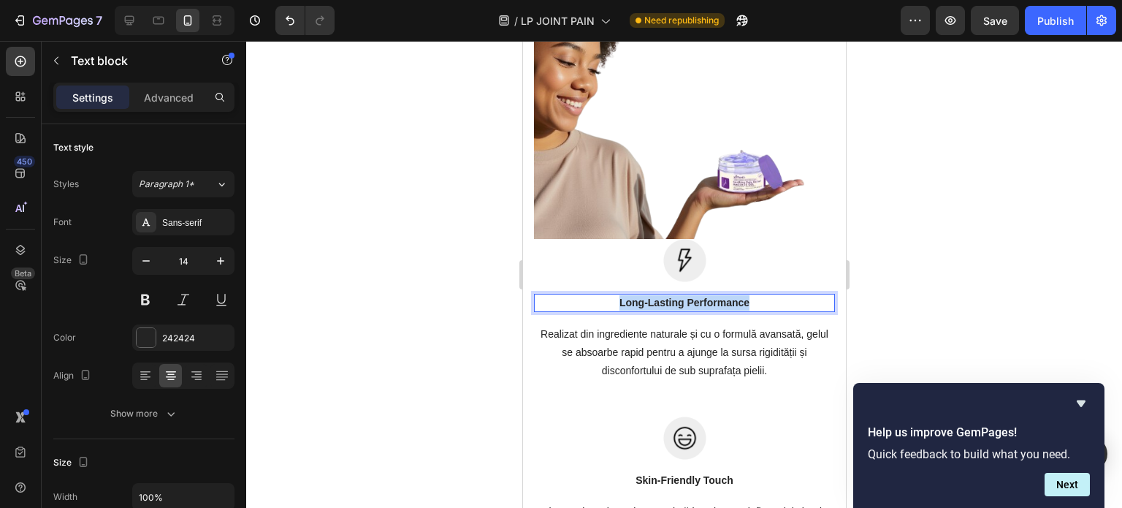
click at [695, 295] on p "Long-Lasting Performance" at bounding box center [684, 302] width 298 height 15
click at [669, 295] on p "Deep, fast absorption" at bounding box center [684, 302] width 298 height 15
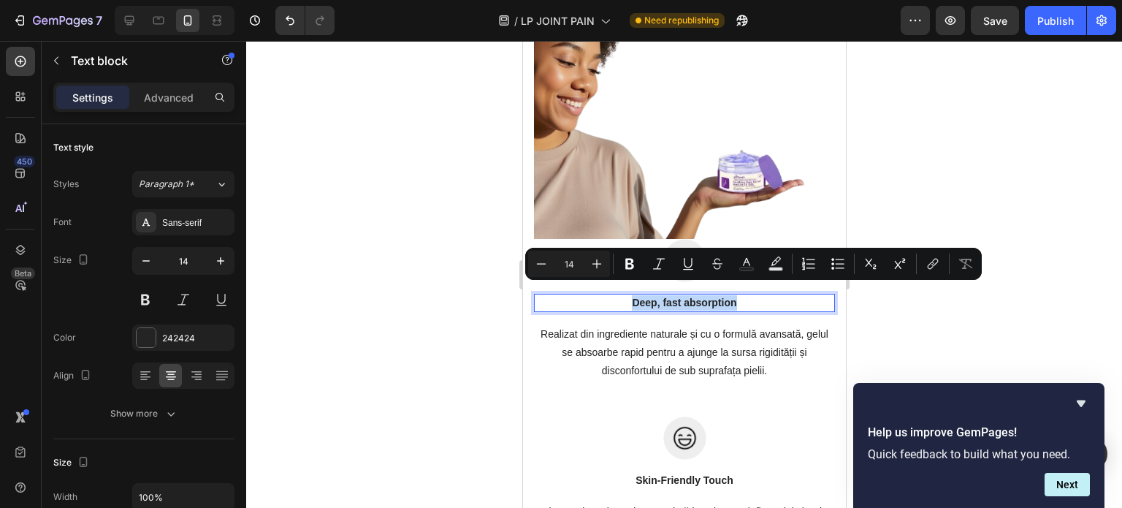
copy p "Deep, fast absorption"
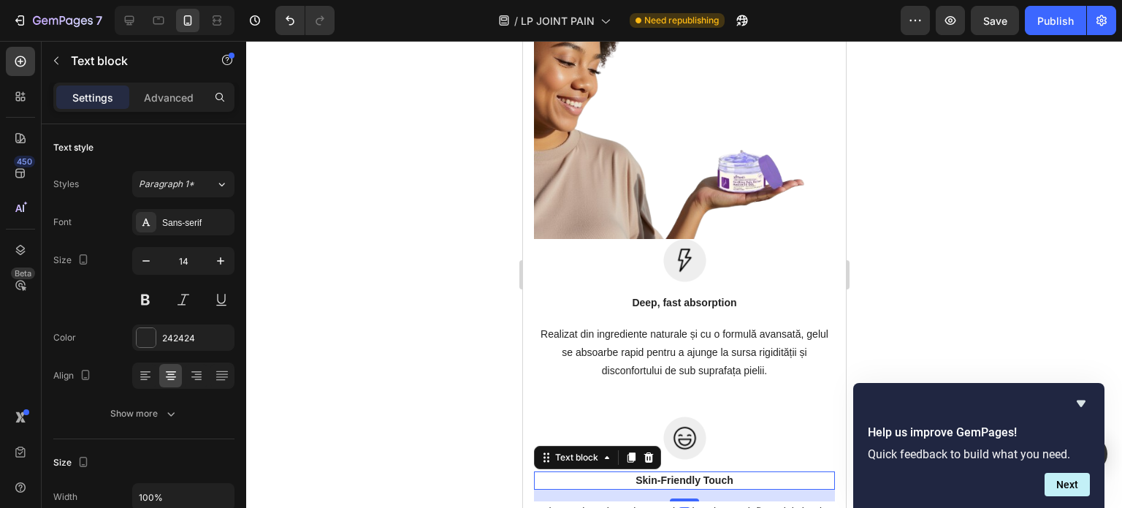
click at [694, 473] on p "Skin-Friendly Touch" at bounding box center [684, 480] width 298 height 15
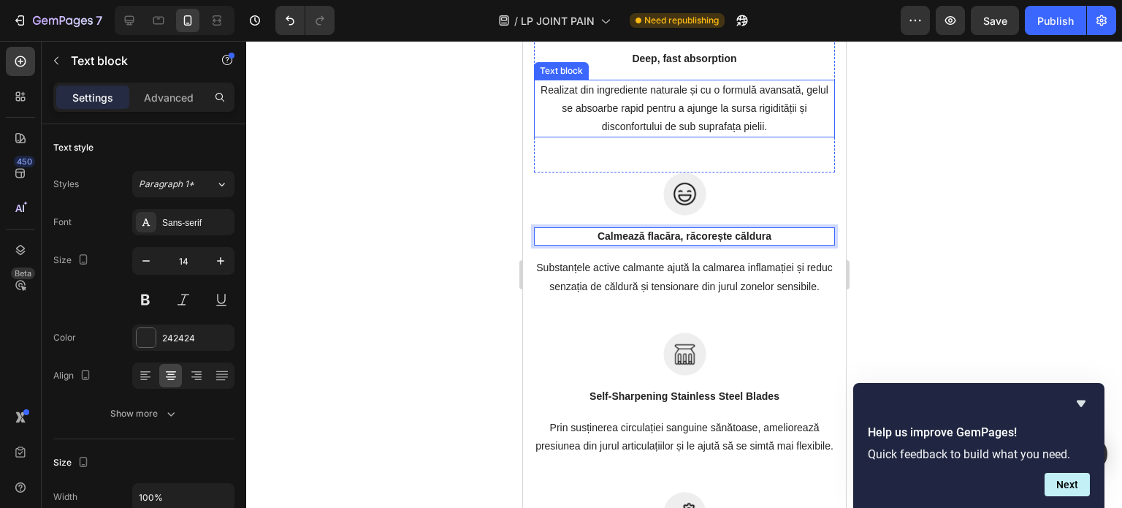
scroll to position [3609, 0]
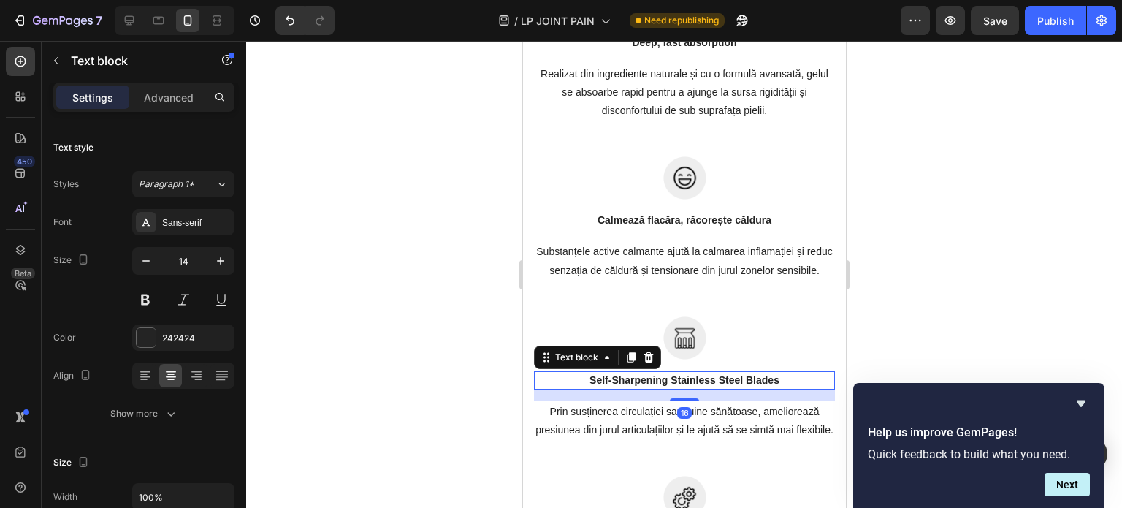
click at [666, 388] on p "Self-Sharpening Stainless Steel Blades" at bounding box center [684, 380] width 298 height 15
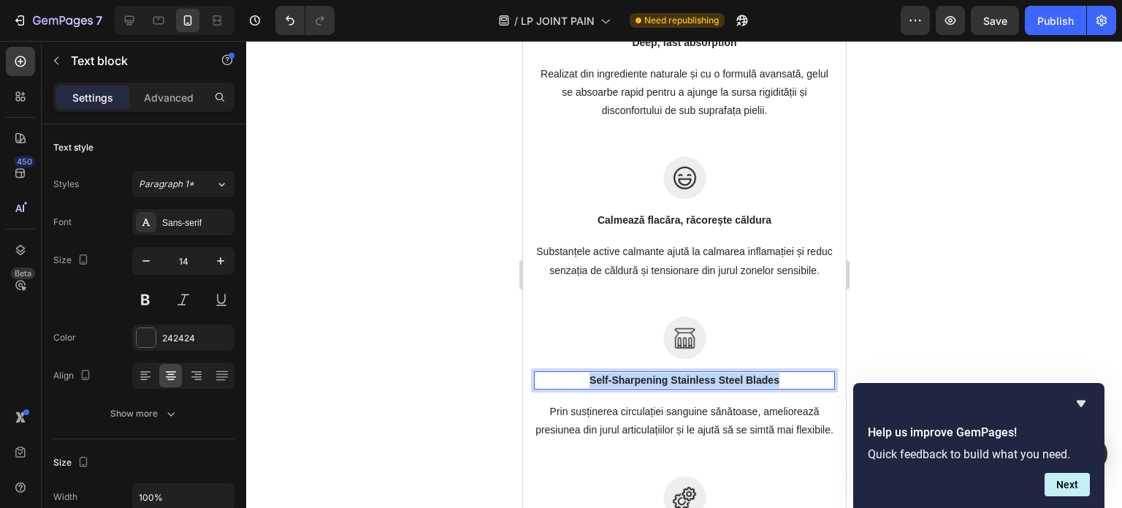
click at [666, 388] on p "Self-Sharpening Stainless Steel Blades" at bounding box center [684, 380] width 298 height 15
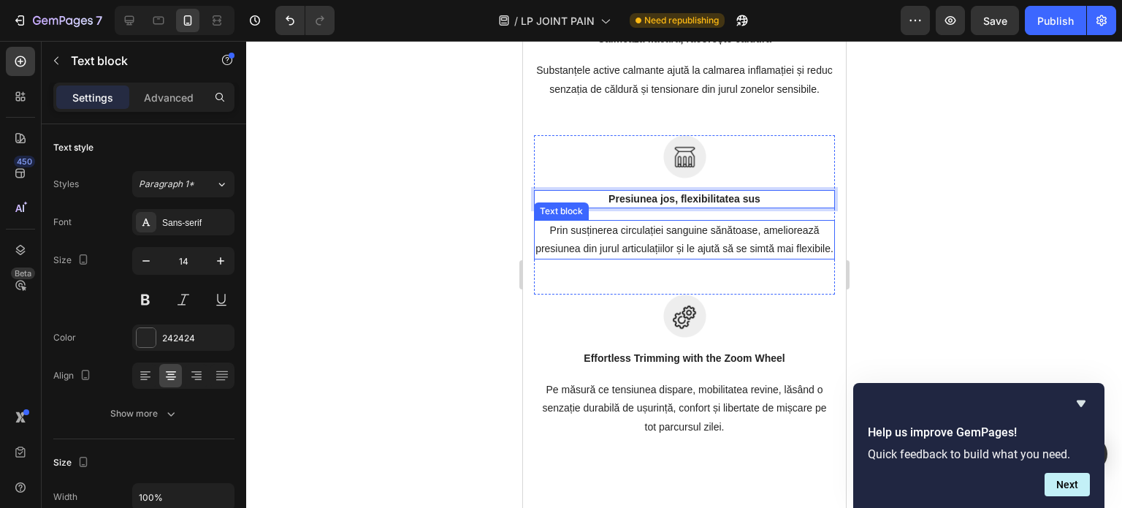
scroll to position [3793, 0]
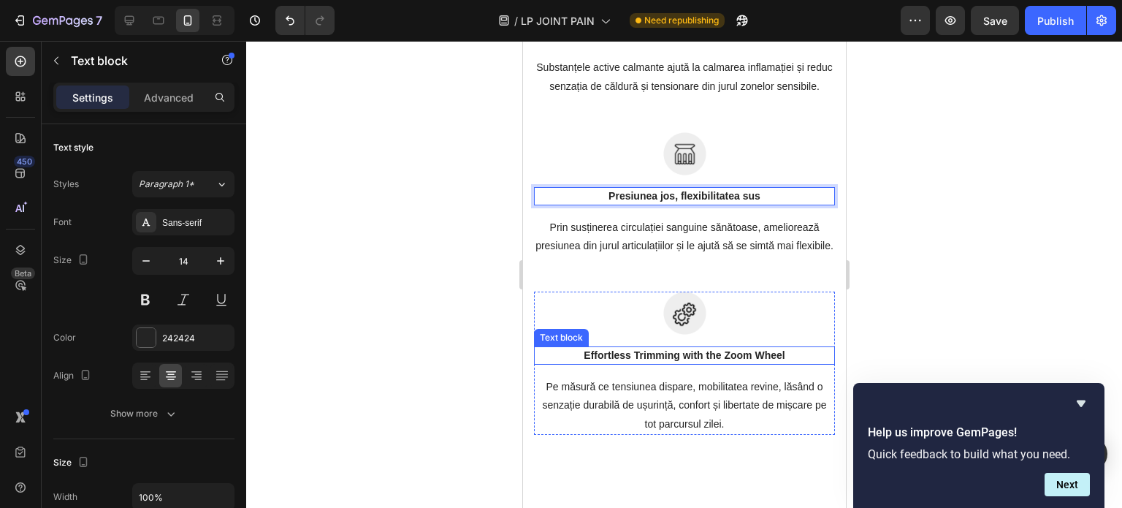
click at [703, 363] on p "Effortless Trimming with the Zoom Wheel" at bounding box center [684, 355] width 298 height 15
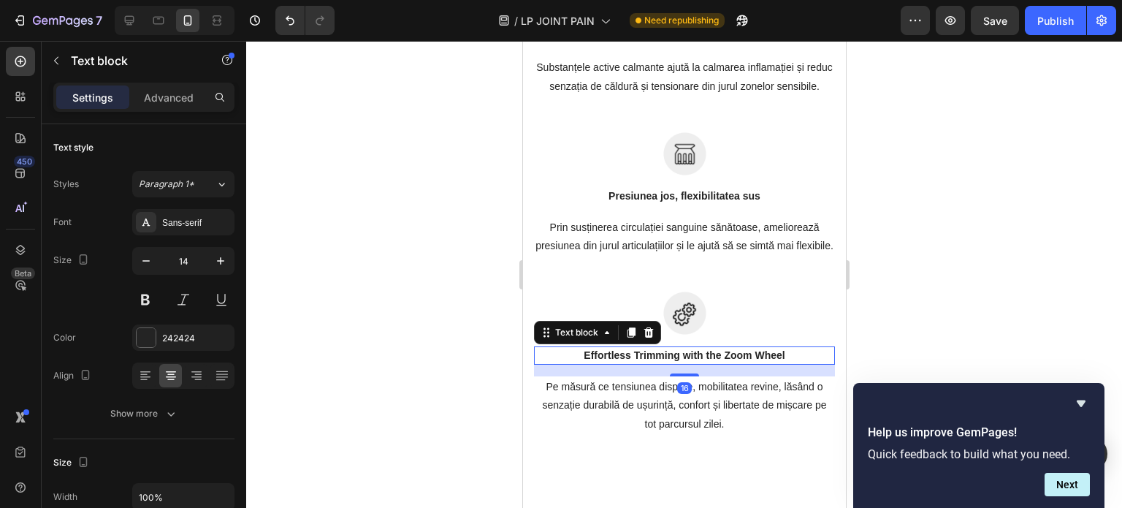
click at [703, 363] on p "Effortless Trimming with the Zoom Wheel" at bounding box center [684, 355] width 298 height 15
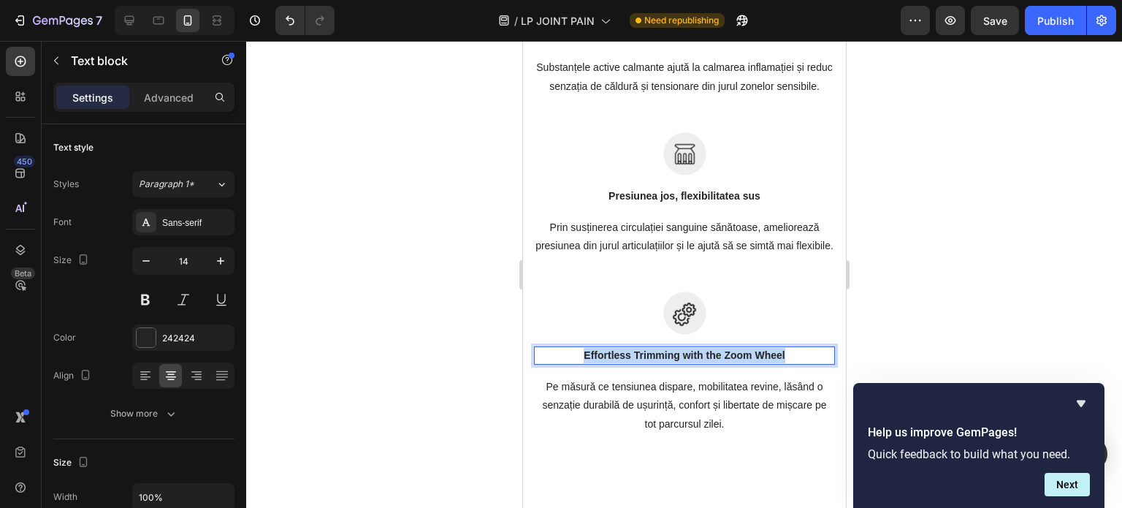
click at [703, 363] on p "Effortless Trimming with the Zoom Wheel" at bounding box center [684, 355] width 298 height 15
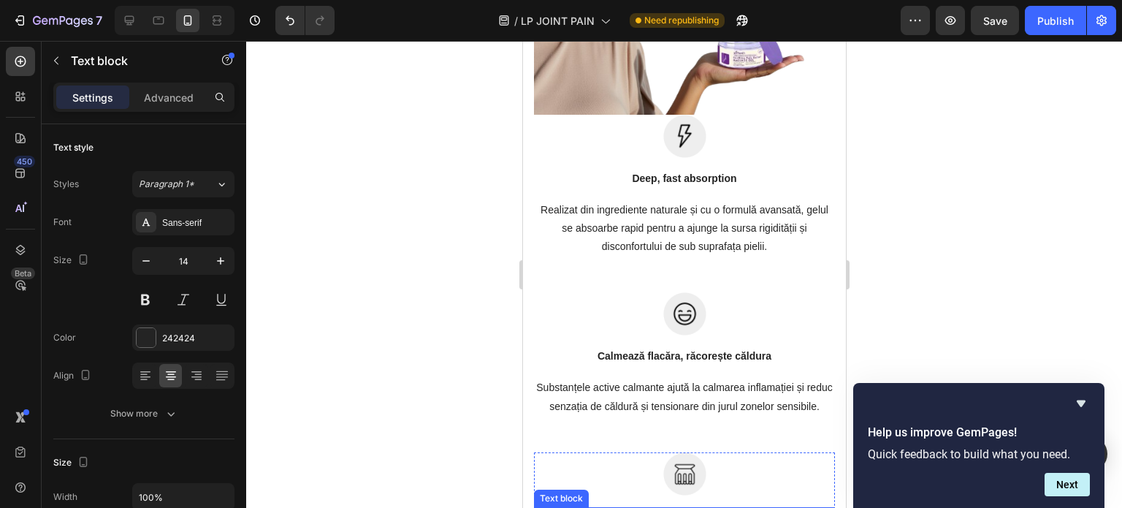
scroll to position [3473, 0]
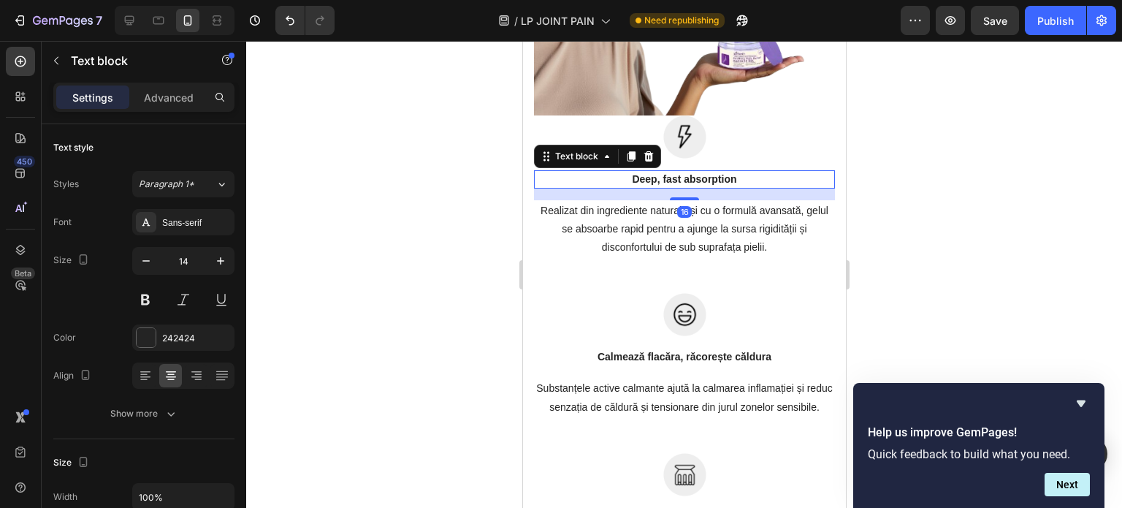
click at [672, 172] on p "Deep, fast absorption" at bounding box center [684, 179] width 298 height 15
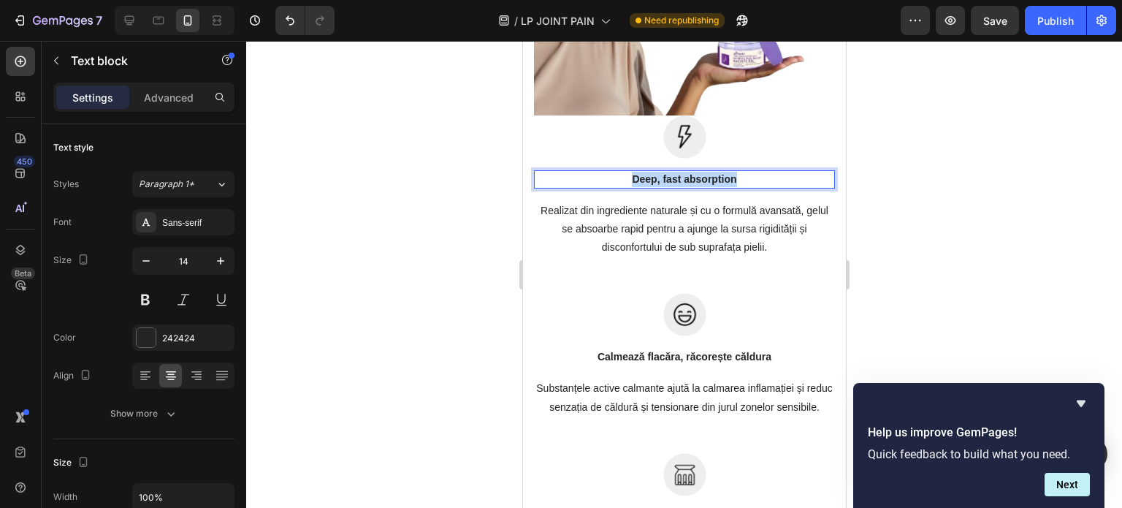
click at [672, 172] on p "Deep, fast absorption" at bounding box center [684, 179] width 298 height 15
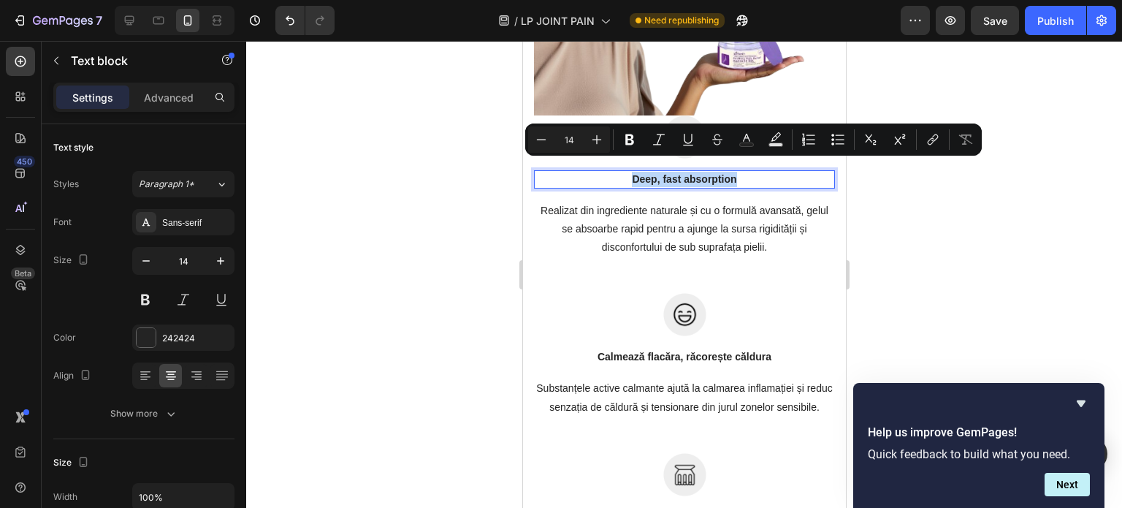
copy p "Deep, fast absorption"
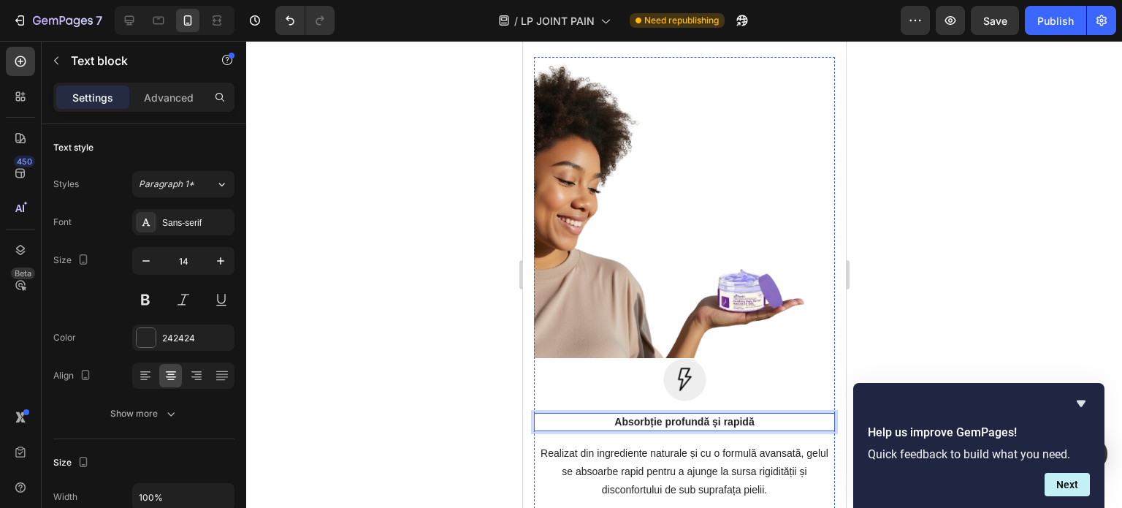
scroll to position [3224, 0]
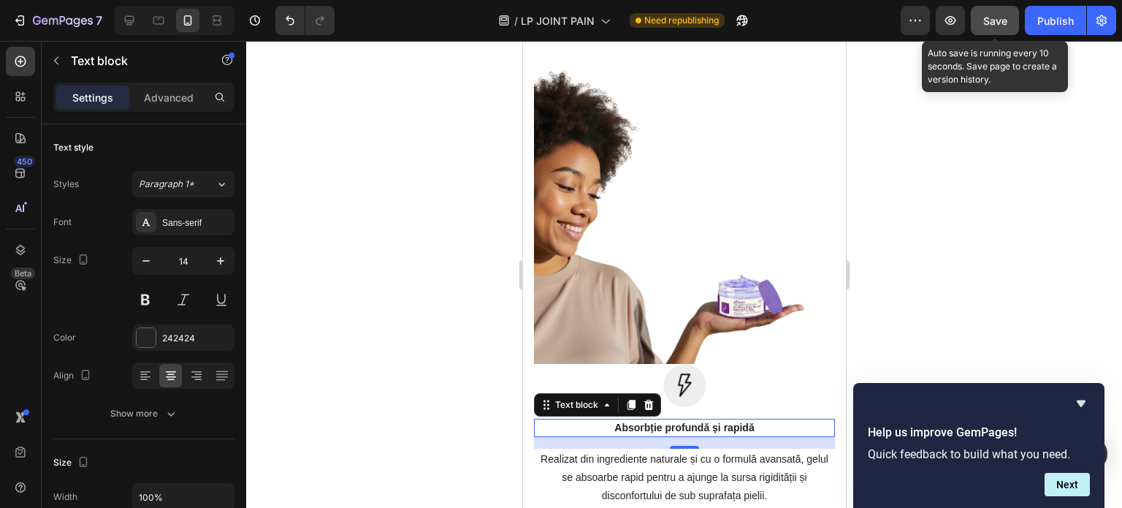
click at [997, 26] on div "Save" at bounding box center [995, 20] width 24 height 15
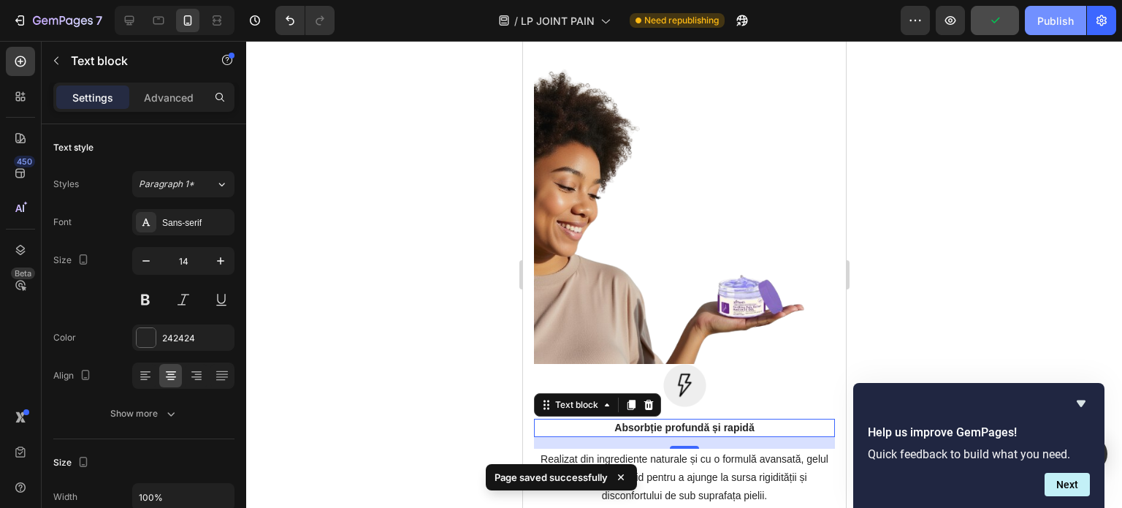
click at [1045, 30] on button "Publish" at bounding box center [1055, 20] width 61 height 29
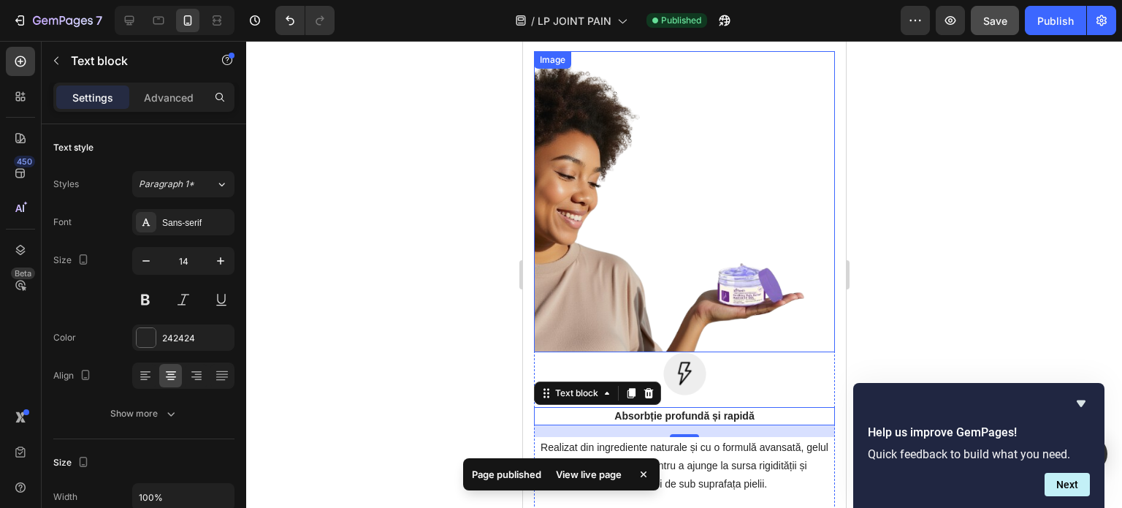
scroll to position [3237, 0]
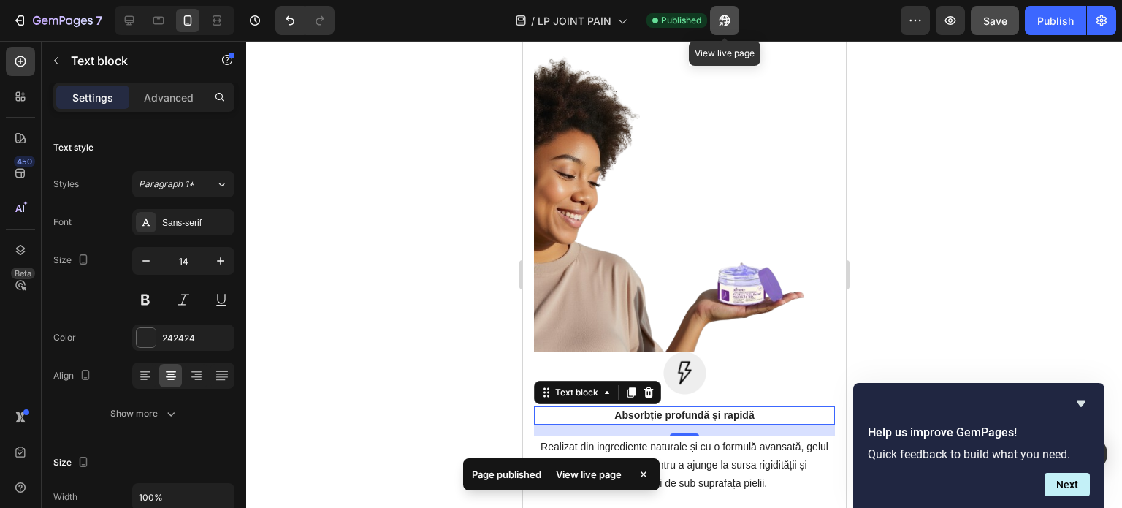
click at [712, 17] on button "button" at bounding box center [724, 20] width 29 height 29
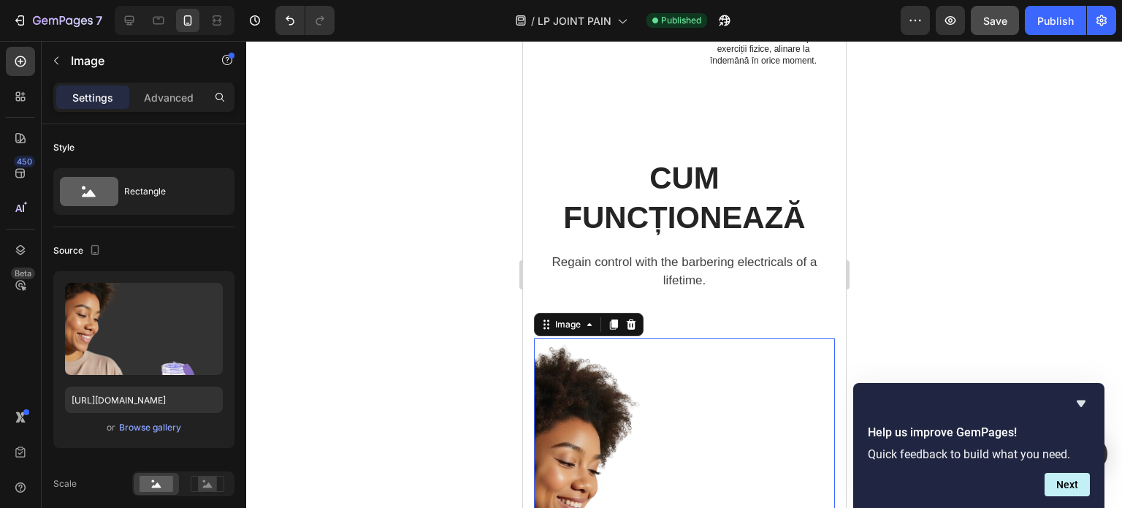
scroll to position [2947, 0]
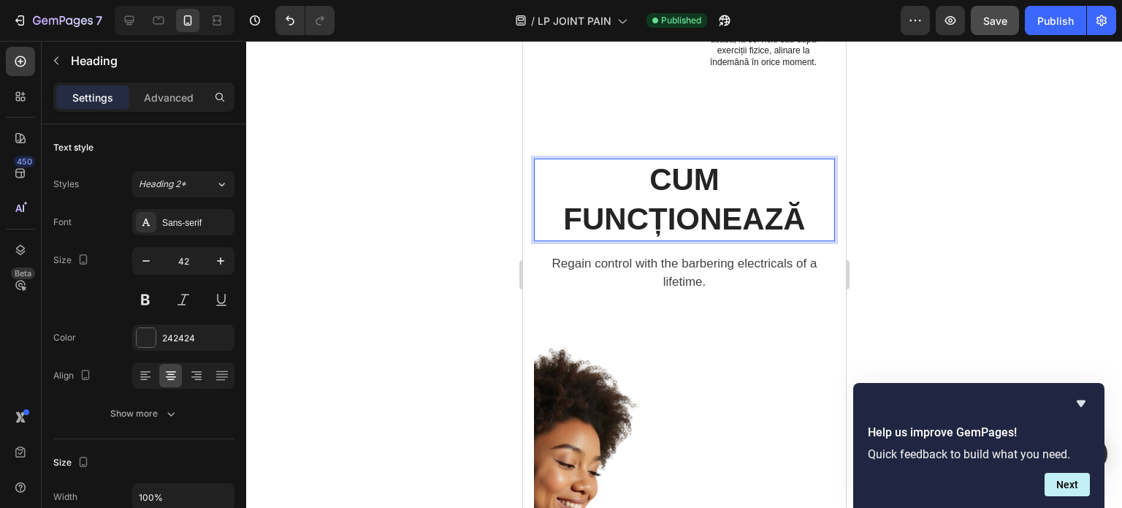
click at [750, 221] on h2 "CUM FUNCȚIONEAZĂ" at bounding box center [684, 200] width 278 height 83
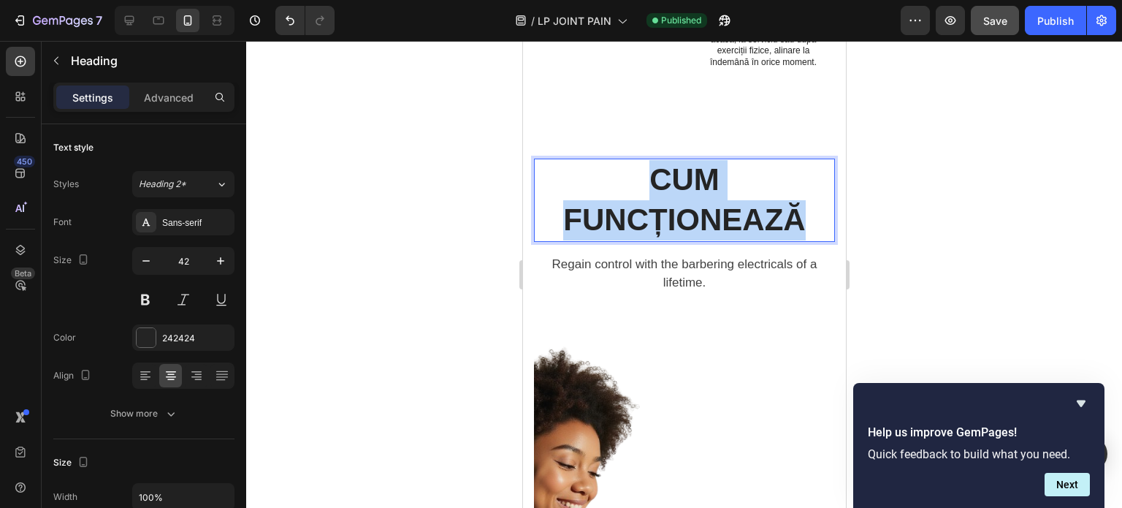
click at [750, 221] on p "CUM FUNCȚIONEAZĂ" at bounding box center [683, 200] width 275 height 80
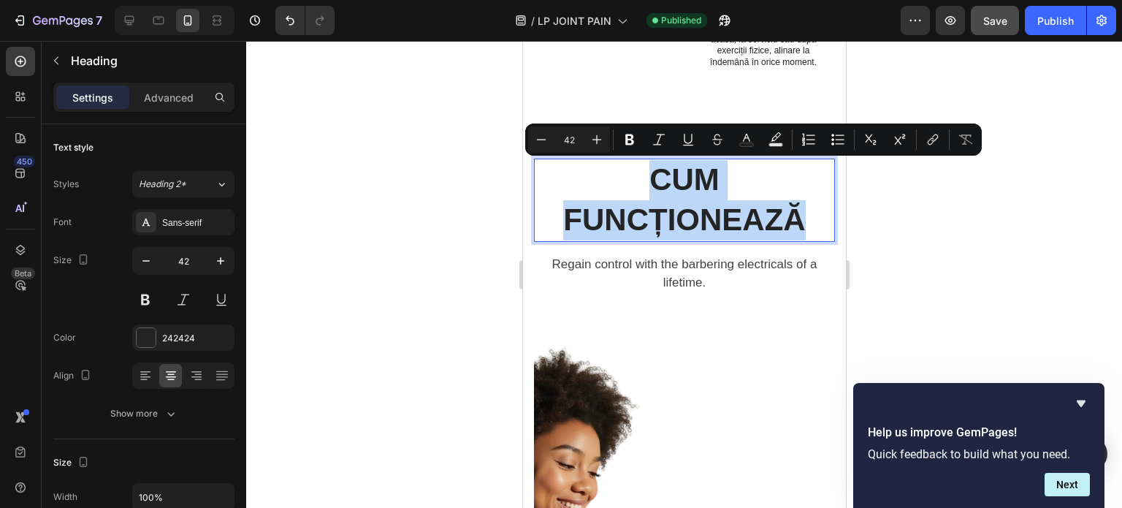
click at [750, 221] on p "CUM FUNCȚIONEAZĂ" at bounding box center [683, 200] width 275 height 80
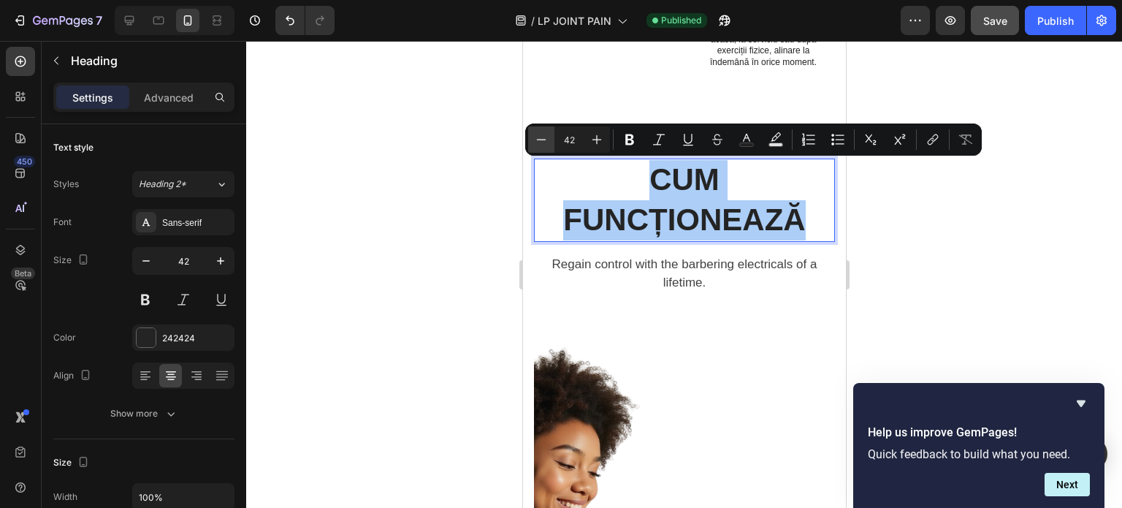
click at [551, 140] on button "Minus" at bounding box center [541, 139] width 26 height 26
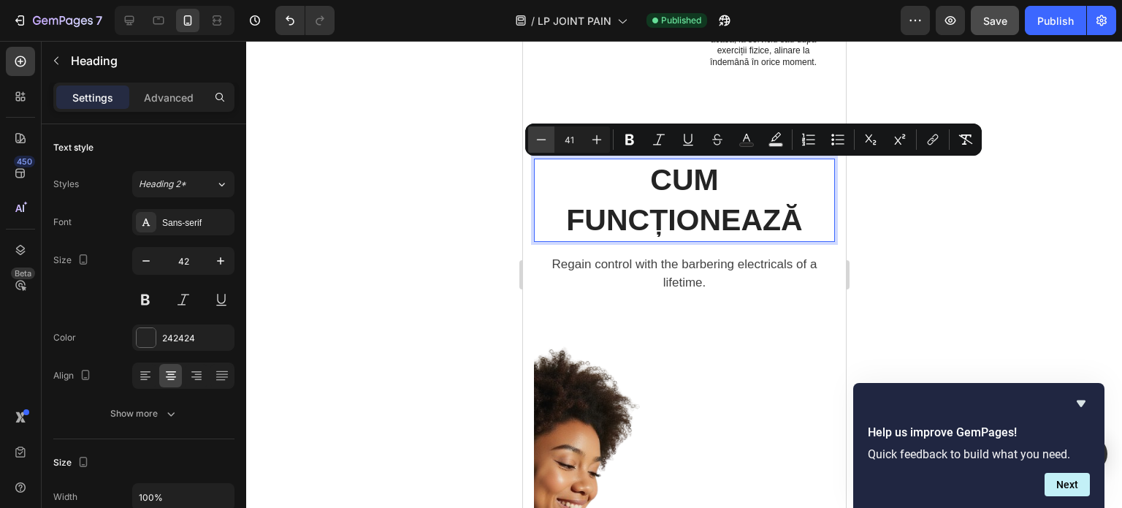
click at [551, 140] on button "Minus" at bounding box center [541, 139] width 26 height 26
type input "37"
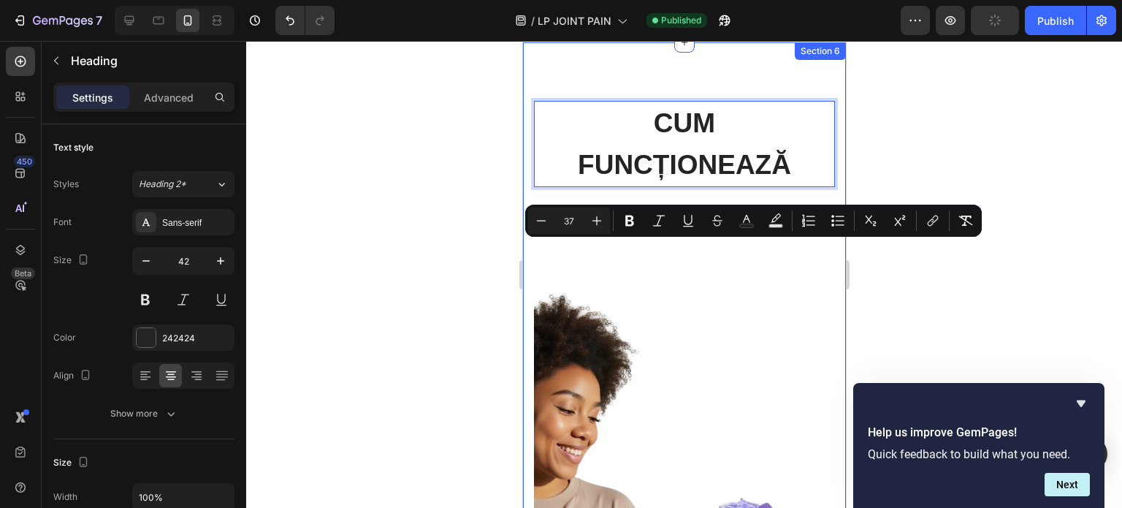
scroll to position [2863, 0]
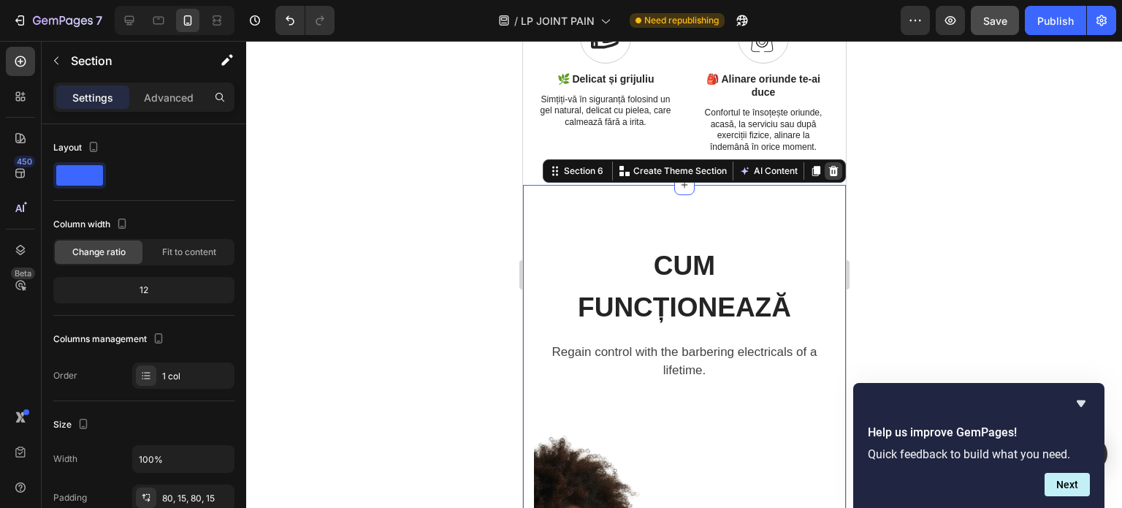
click at [829, 171] on icon at bounding box center [833, 171] width 9 height 10
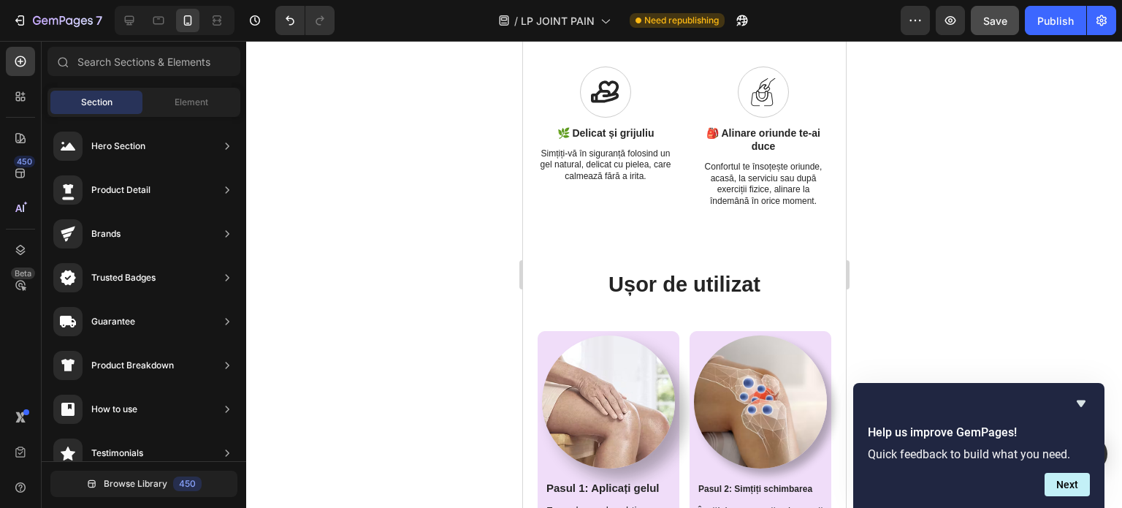
scroll to position [2806, 0]
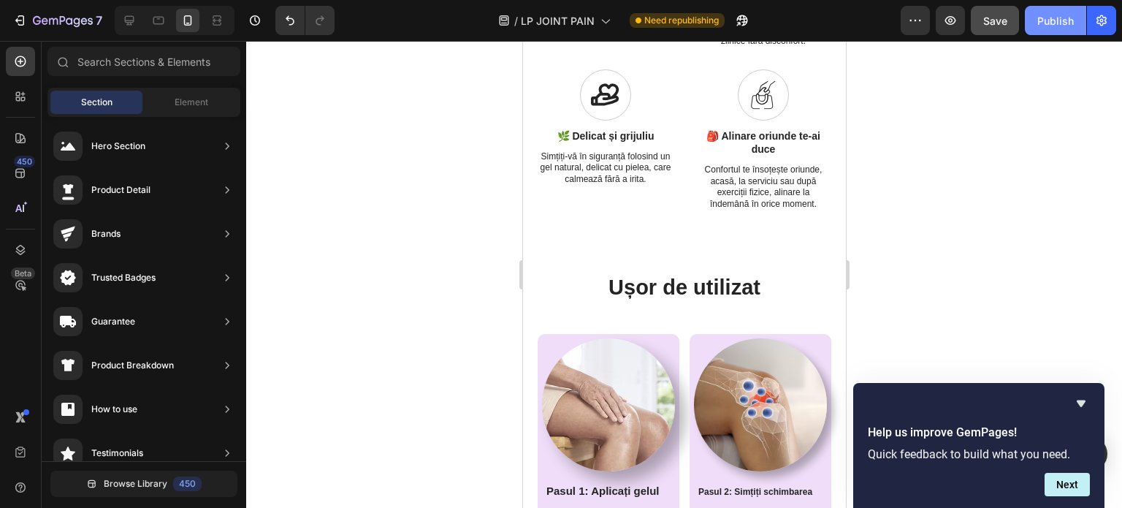
click at [1061, 26] on div "Publish" at bounding box center [1055, 20] width 37 height 15
